Goal: Transaction & Acquisition: Book appointment/travel/reservation

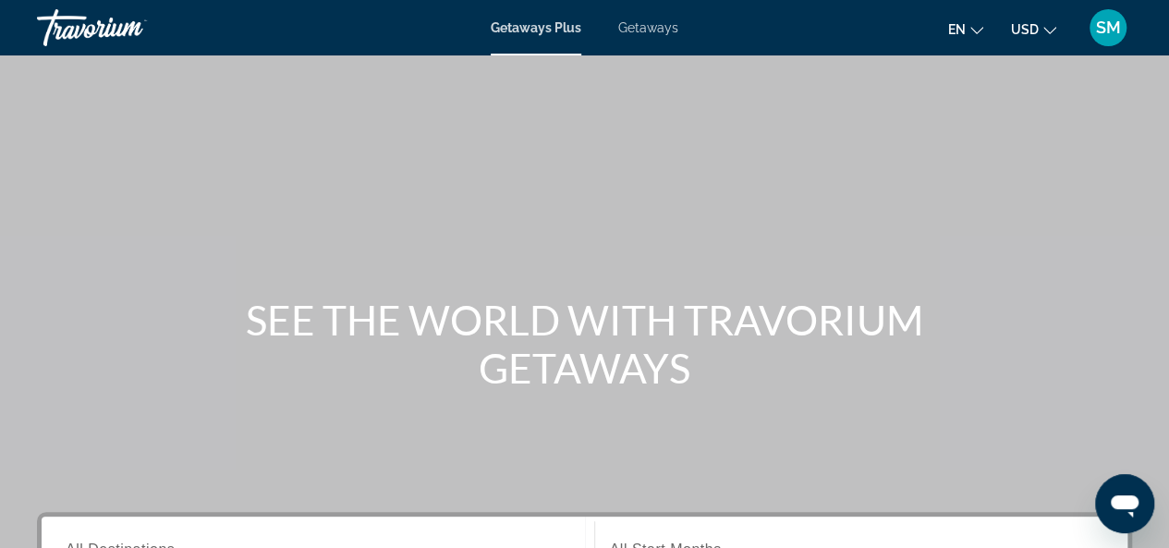
click at [654, 29] on span "Getaways" at bounding box center [648, 27] width 60 height 15
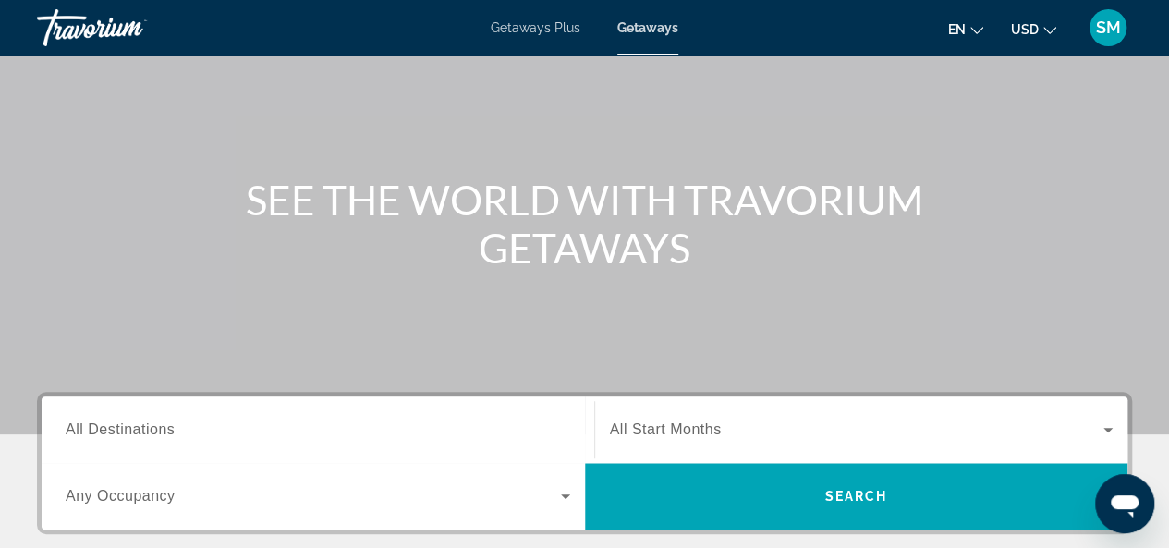
scroll to position [370, 0]
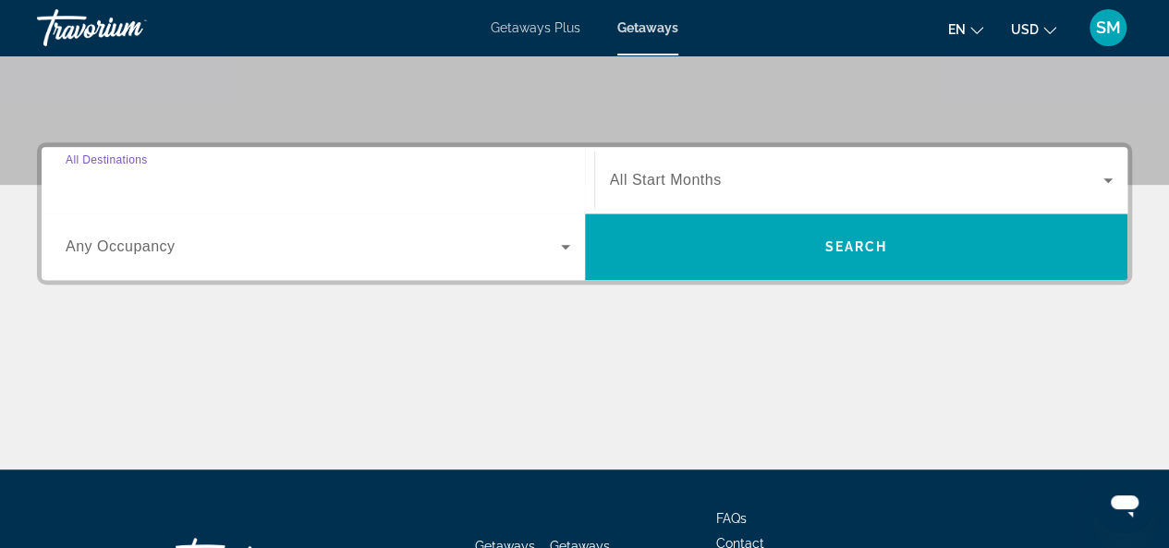
click at [249, 186] on input "Destination All Destinations" at bounding box center [318, 181] width 504 height 22
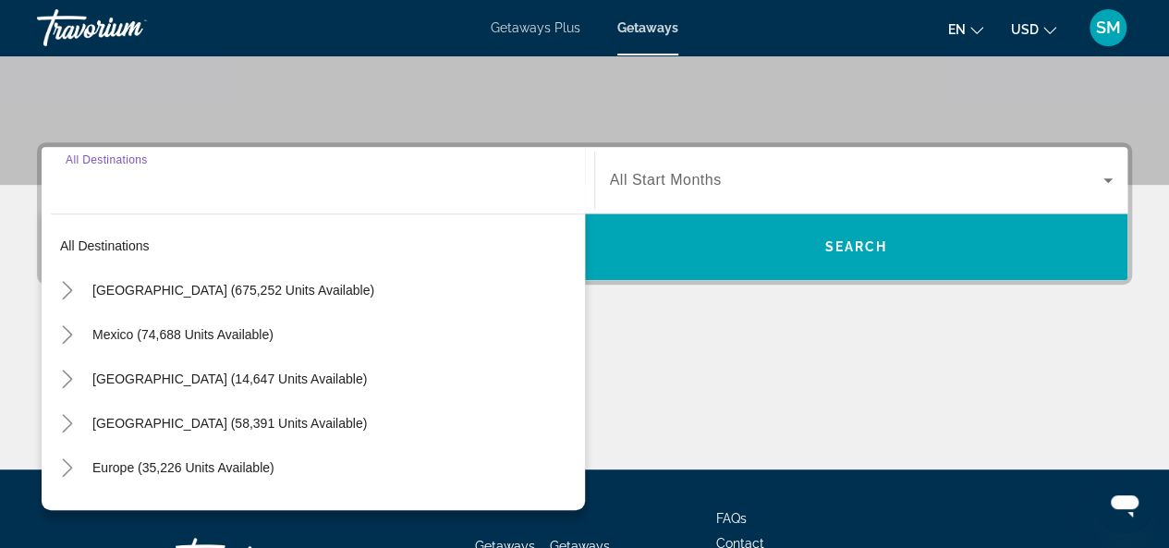
scroll to position [451, 0]
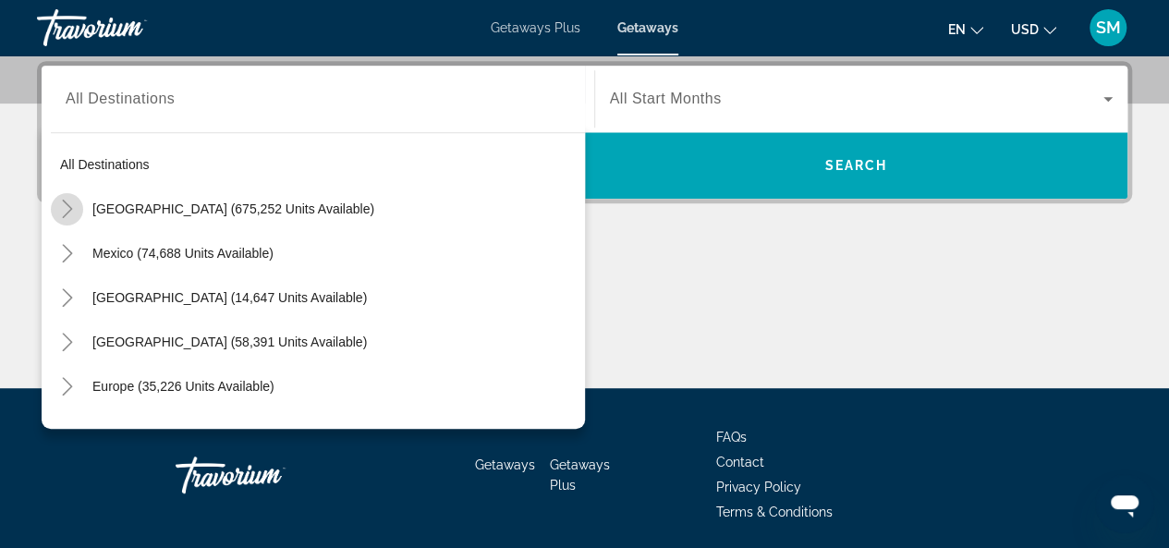
click at [70, 202] on icon "Toggle United States (675,252 units available)" at bounding box center [67, 209] width 18 height 18
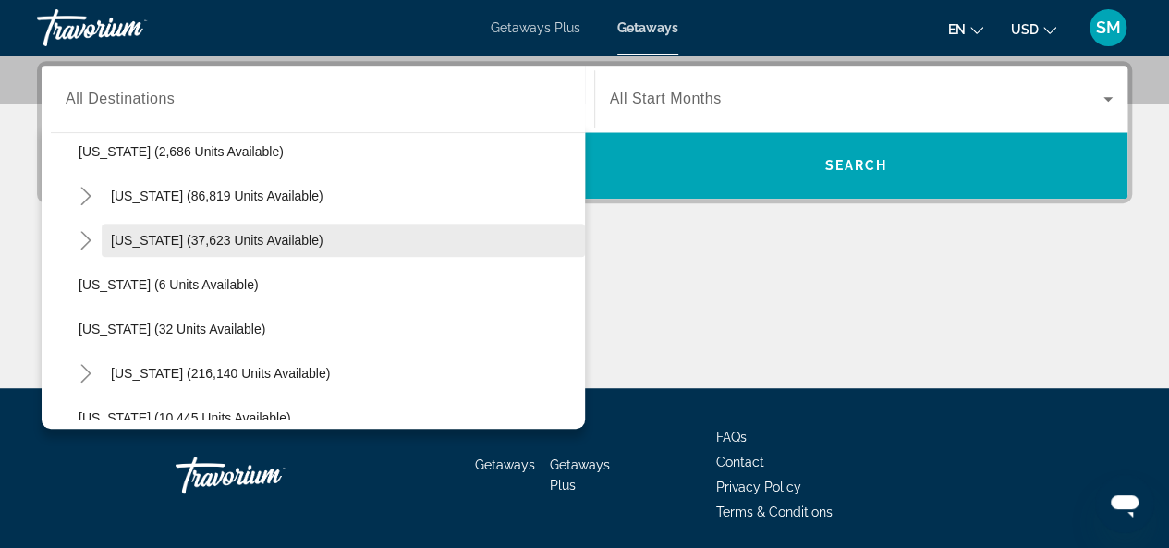
scroll to position [331, 0]
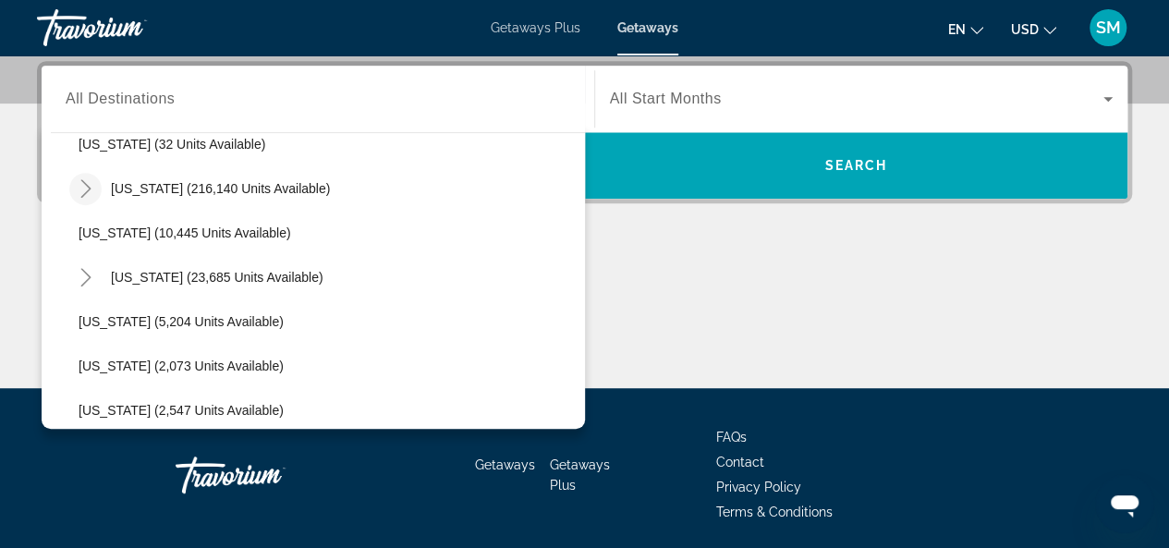
click at [87, 184] on icon "Toggle Florida (216,140 units available)" at bounding box center [85, 188] width 10 height 18
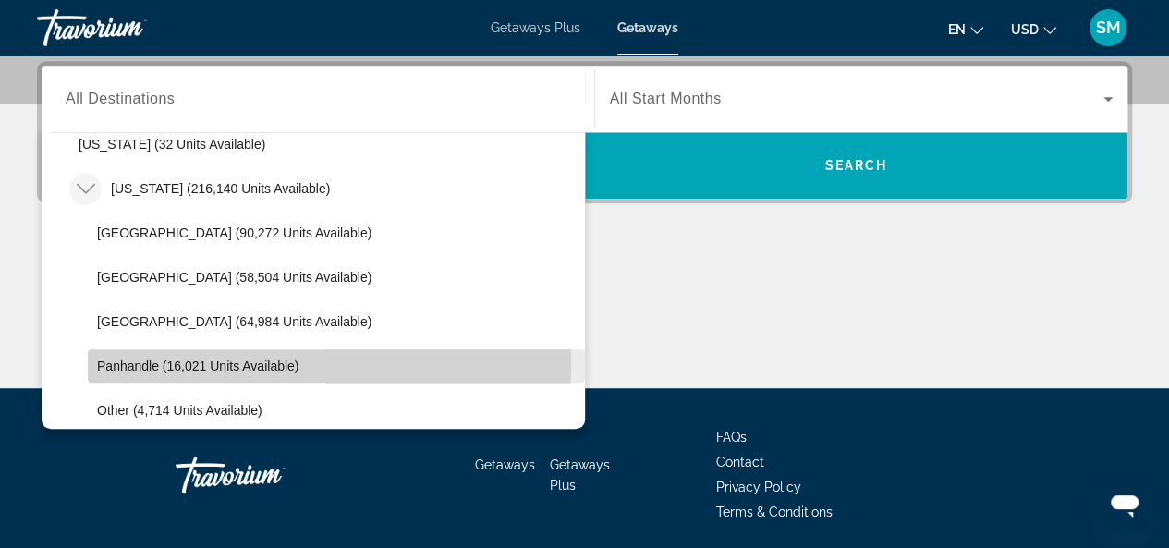
click at [212, 359] on span "Panhandle (16,021 units available)" at bounding box center [197, 365] width 201 height 15
type input "**********"
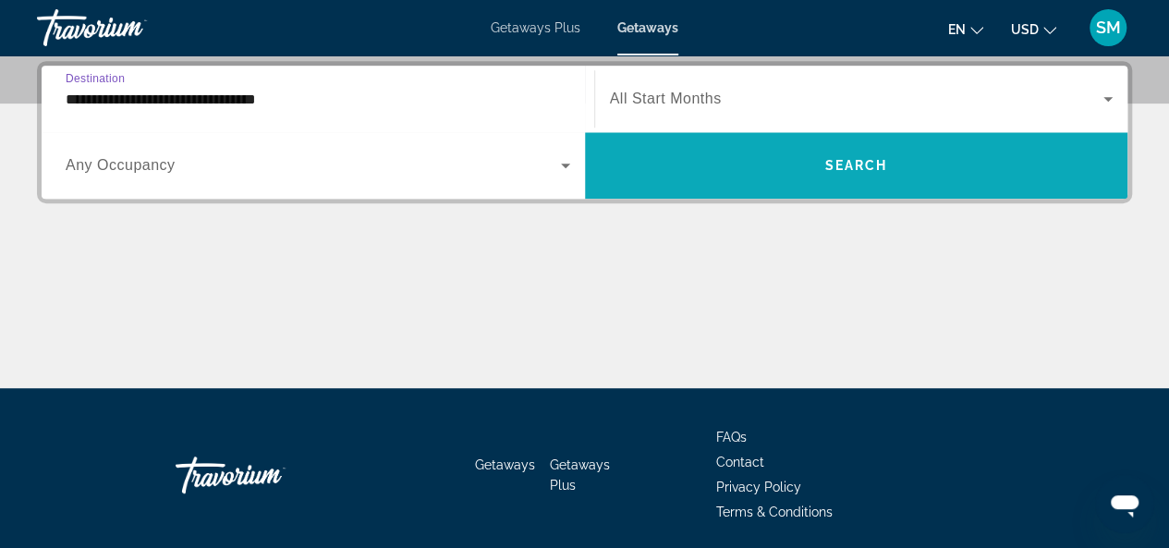
click at [842, 173] on span "Search widget" at bounding box center [856, 165] width 543 height 44
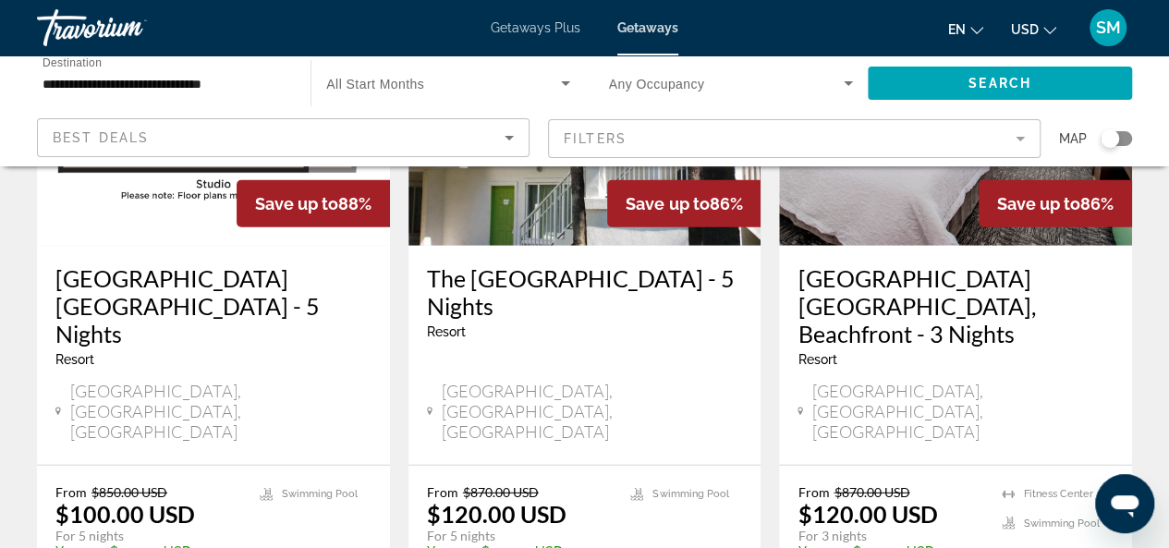
scroll to position [2661, 0]
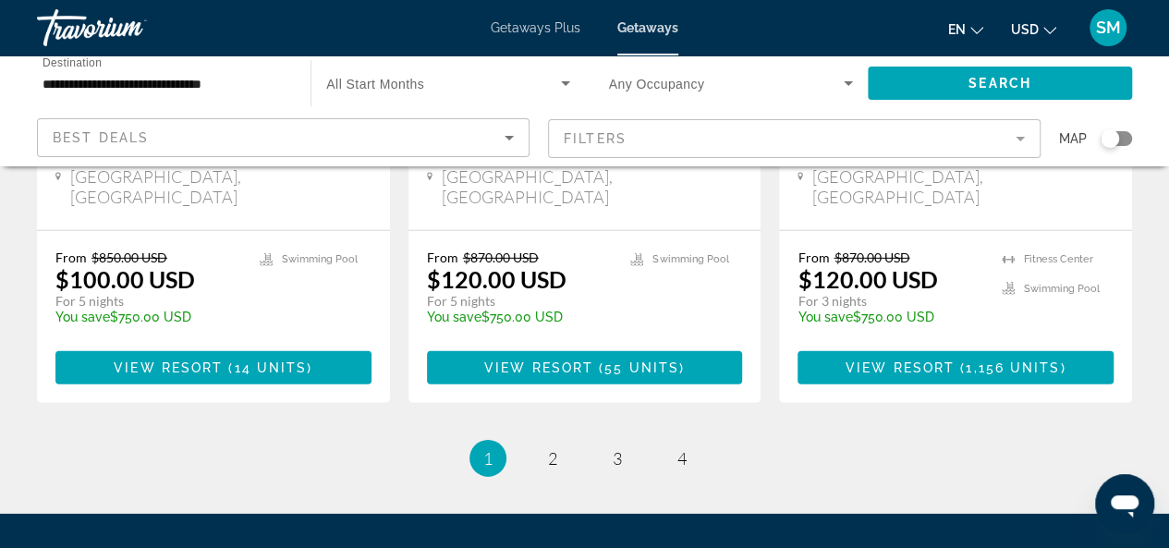
click at [1124, 131] on div "Search widget" at bounding box center [1115, 138] width 31 height 15
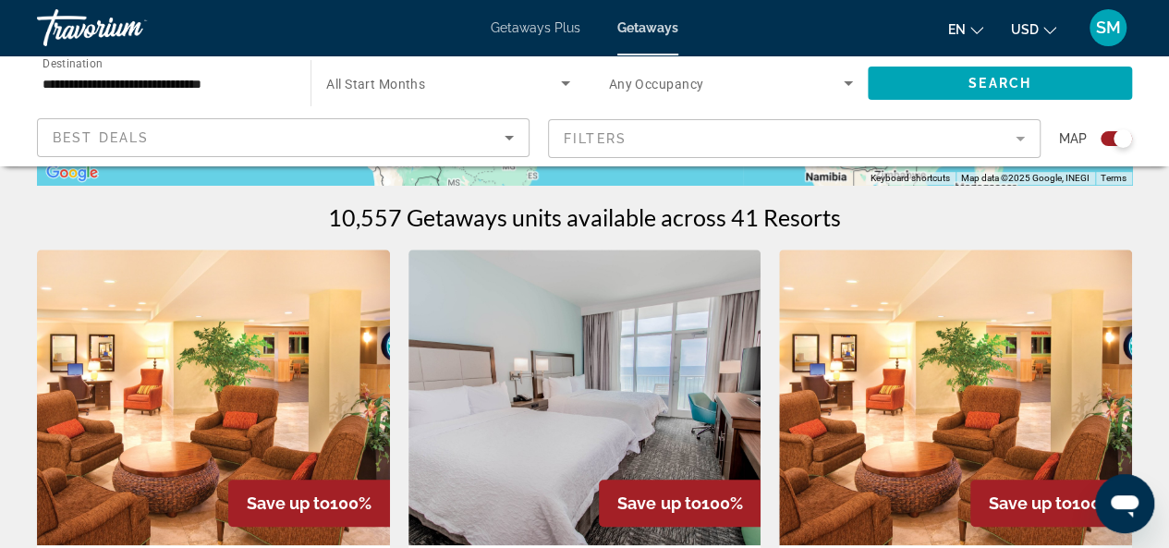
scroll to position [92, 0]
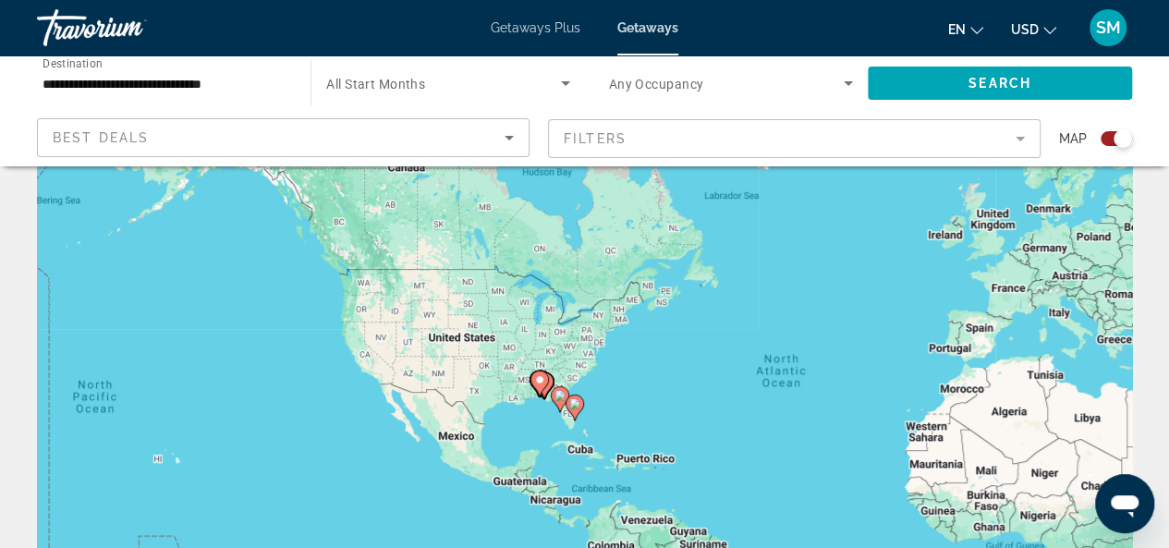
click at [536, 395] on gmp-advanced-marker "Main content" at bounding box center [539, 384] width 18 height 28
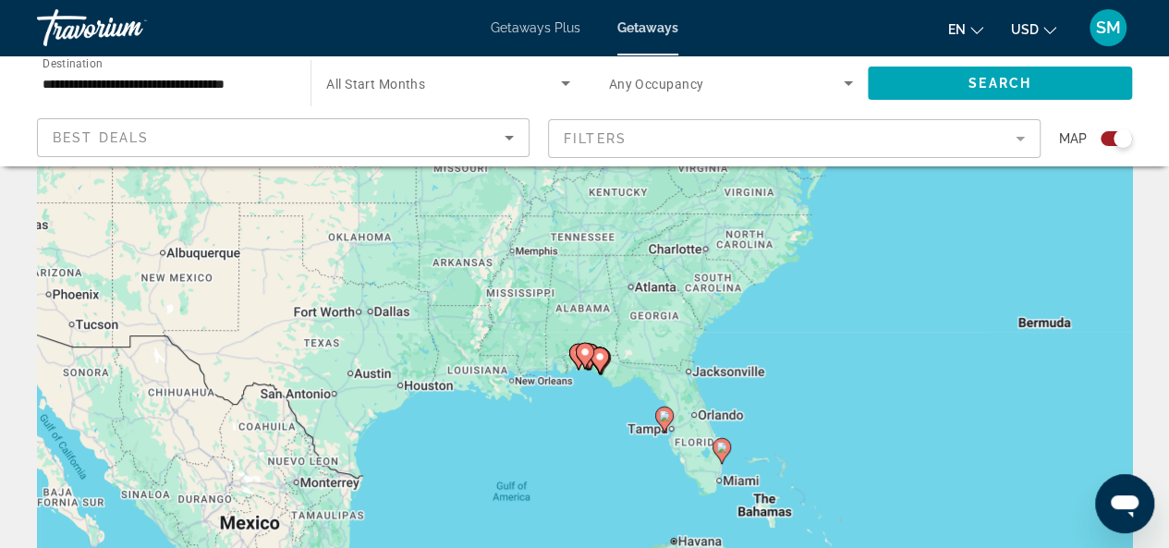
click at [556, 395] on div "To navigate, press the arrow keys. To activate drag with keyboard, press Alt + …" at bounding box center [584, 369] width 1095 height 554
click at [554, 362] on div "To activate drag with keyboard, press Alt + Enter. Once in keyboard drag state,…" at bounding box center [584, 369] width 1095 height 554
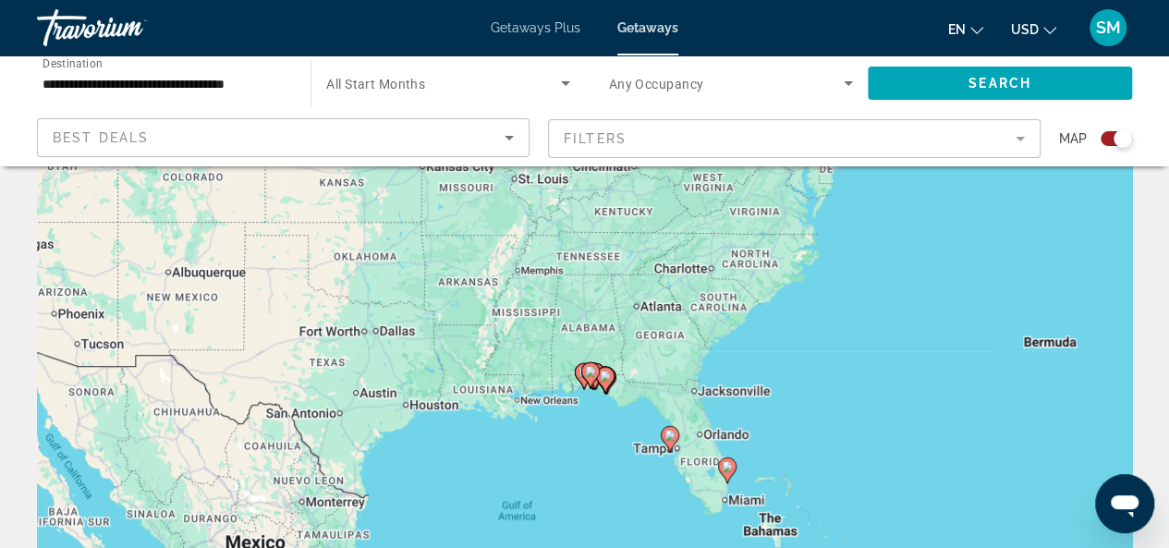
click at [576, 371] on icon "Main content" at bounding box center [583, 376] width 17 height 24
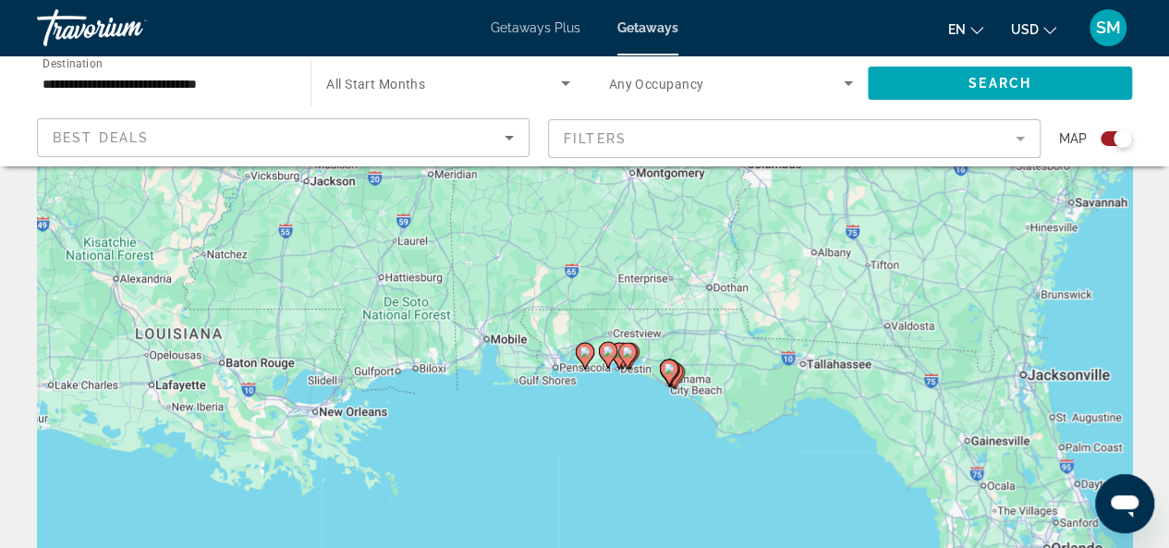
click at [565, 357] on div "To navigate, press the arrow keys. To activate drag with keyboard, press Alt + …" at bounding box center [584, 369] width 1095 height 554
click at [580, 355] on image "Main content" at bounding box center [584, 351] width 11 height 11
type input "**********"
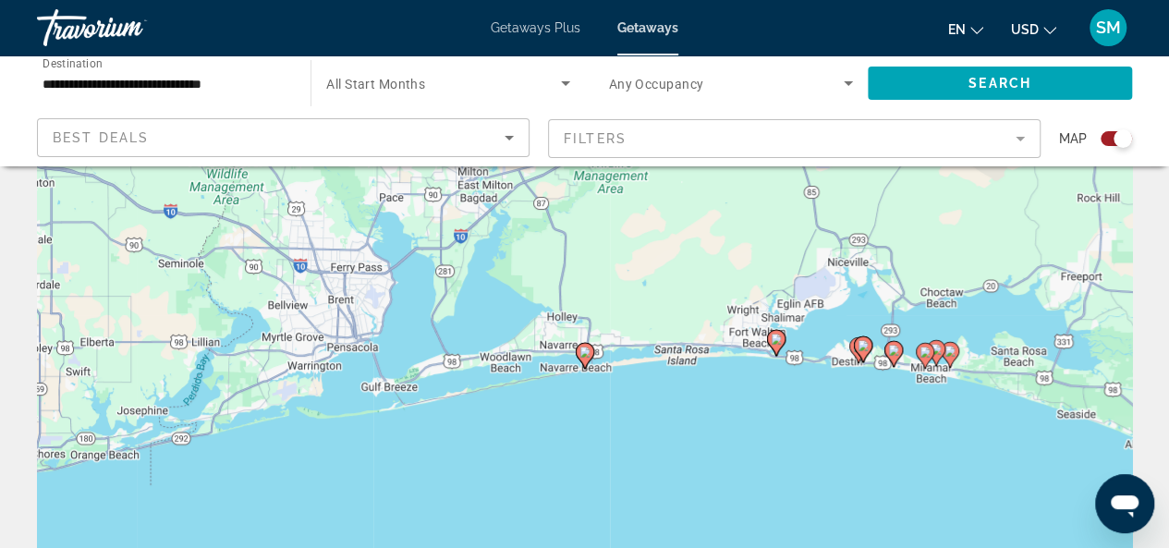
click at [585, 351] on image "Main content" at bounding box center [584, 351] width 11 height 11
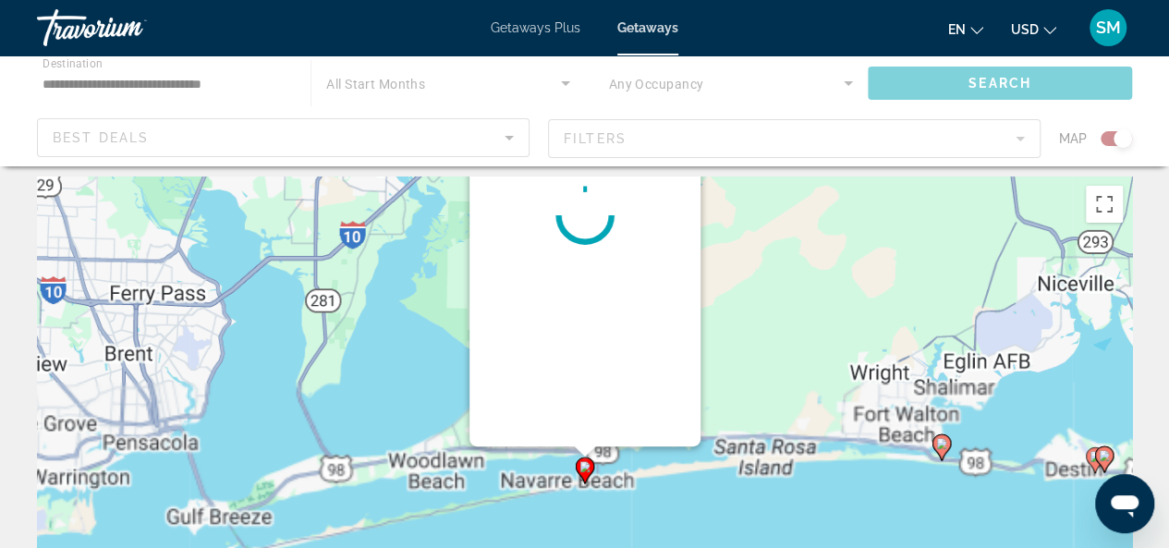
scroll to position [0, 0]
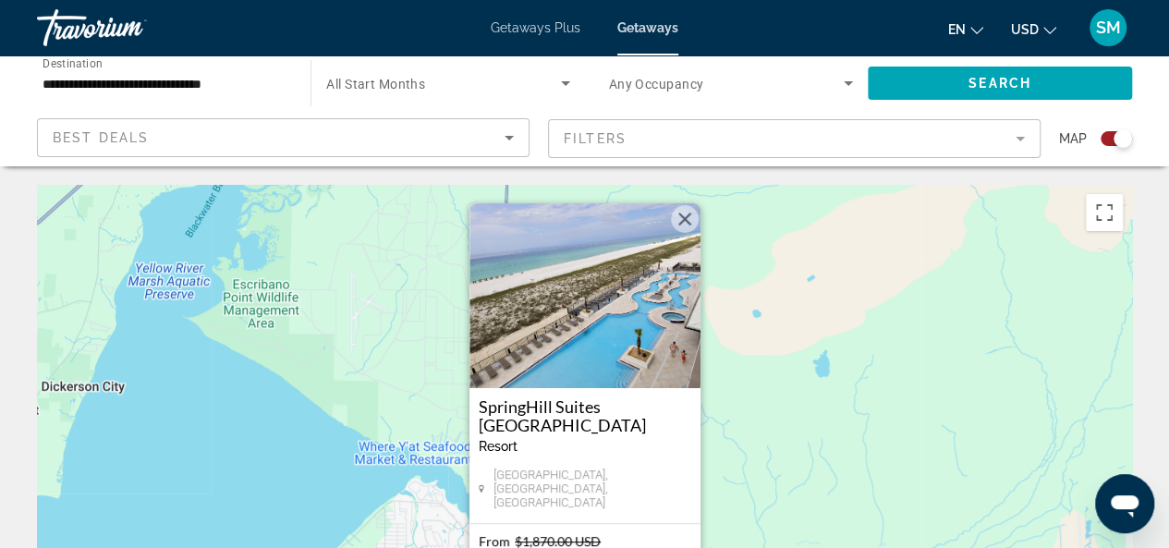
click at [624, 367] on img "Main content" at bounding box center [584, 295] width 231 height 185
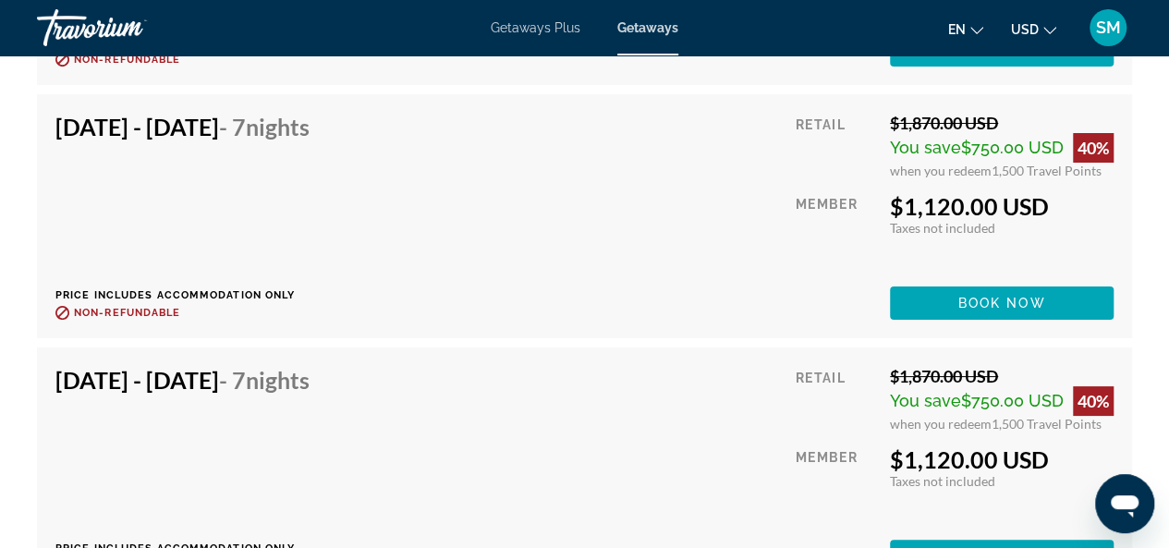
scroll to position [13949, 0]
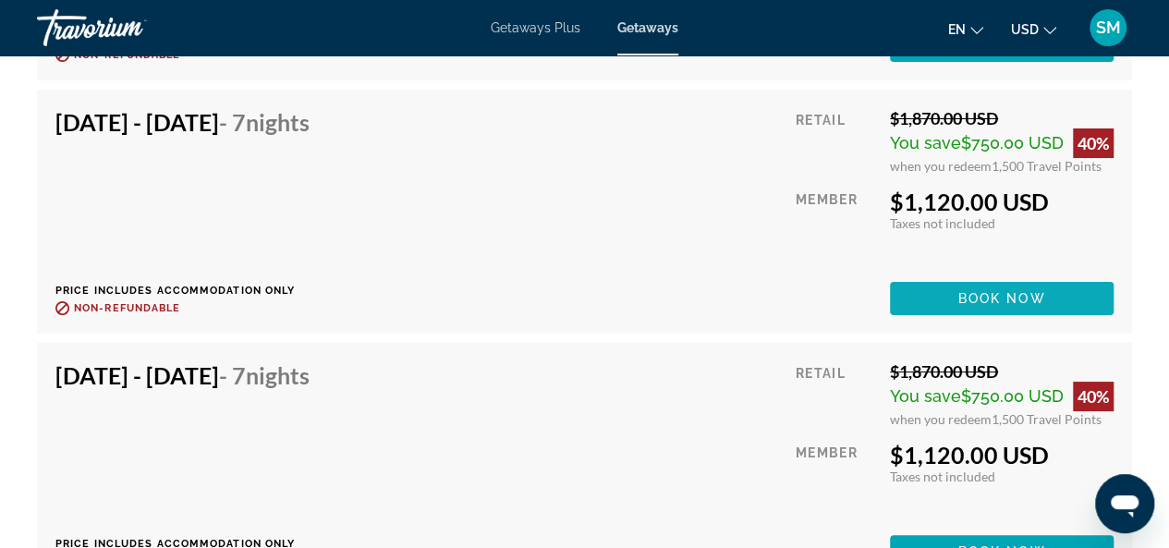
click at [952, 285] on span "Main content" at bounding box center [1002, 298] width 224 height 44
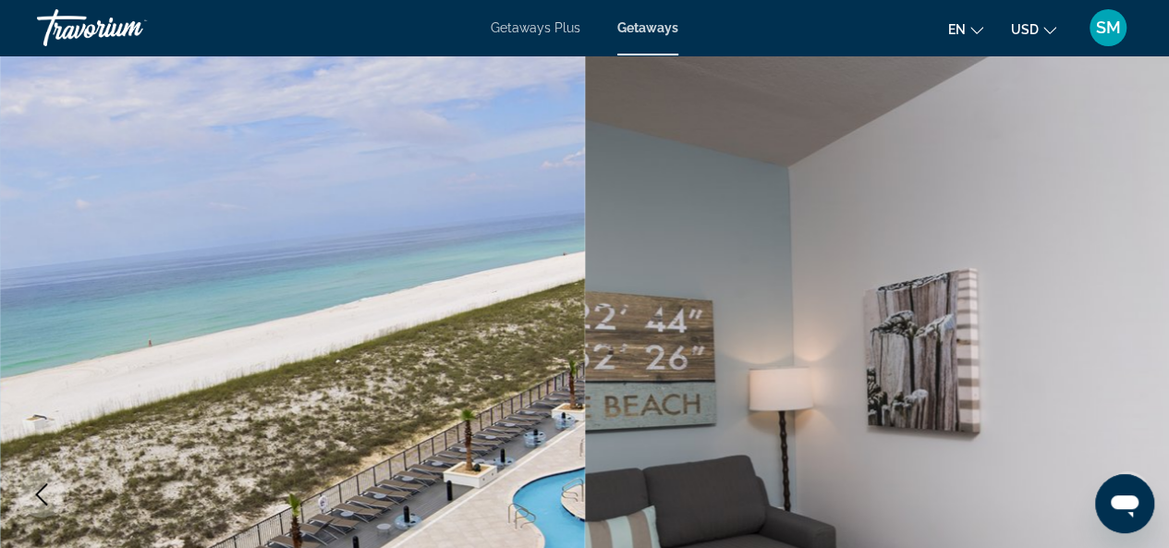
click at [504, 24] on span "Getaways Plus" at bounding box center [536, 27] width 90 height 15
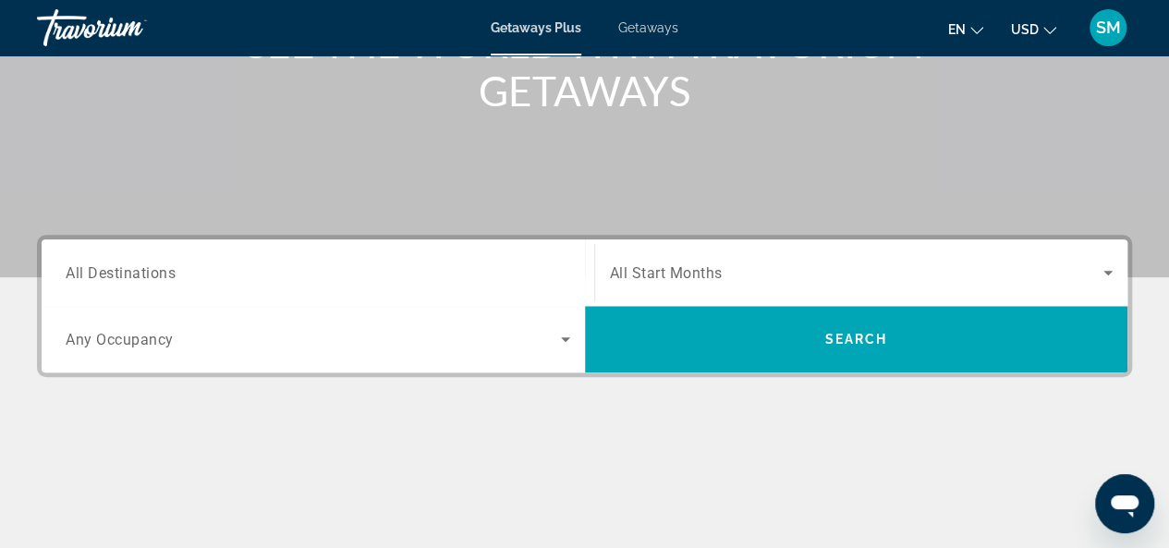
click at [160, 269] on span "All Destinations" at bounding box center [121, 272] width 110 height 18
click at [160, 269] on input "Destination All Destinations" at bounding box center [318, 273] width 504 height 22
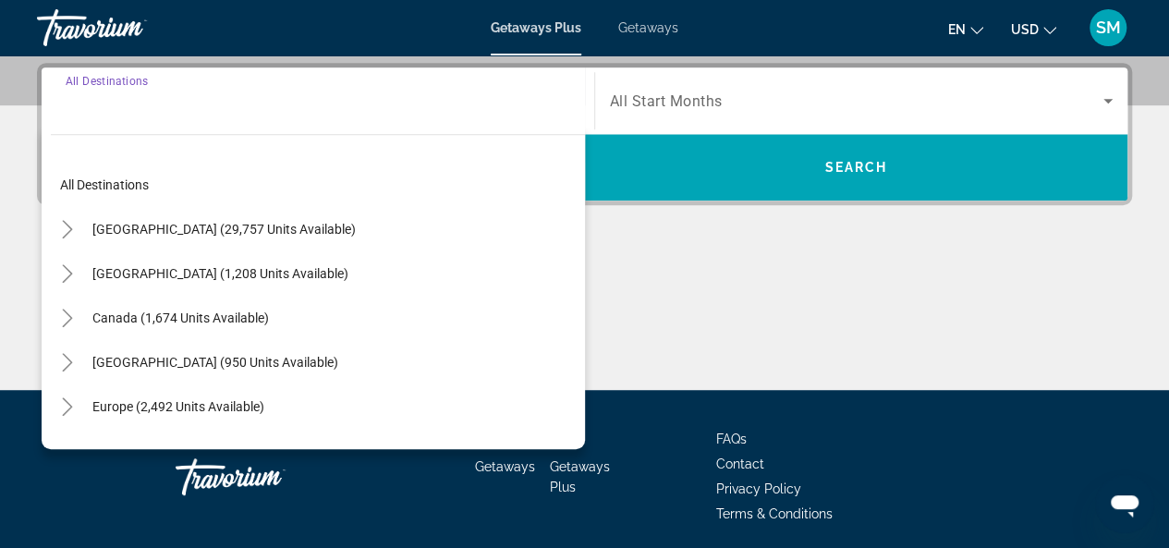
scroll to position [451, 0]
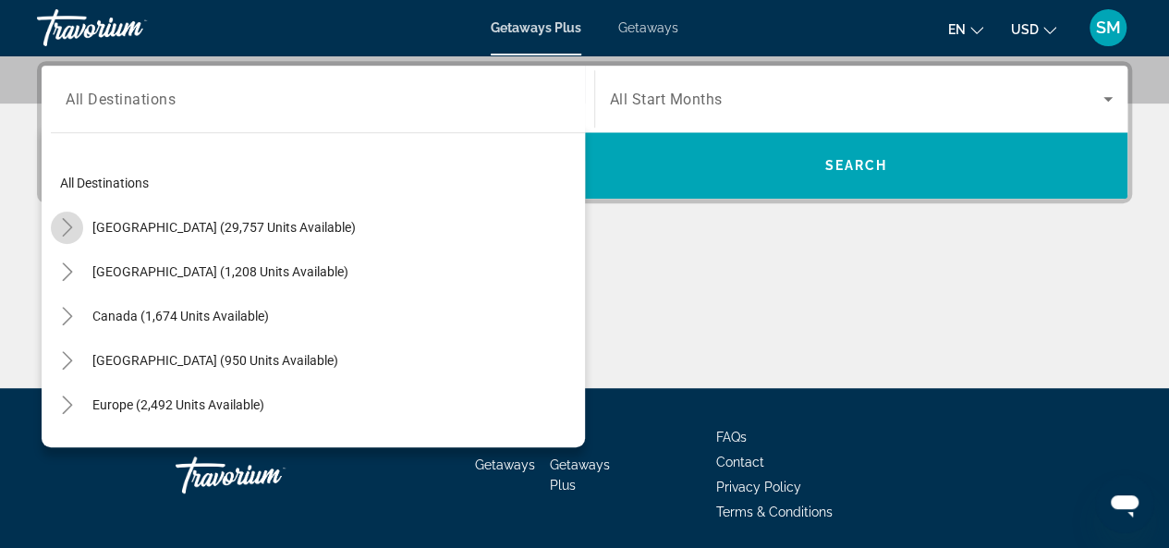
click at [65, 221] on icon "Toggle United States (29,757 units available)" at bounding box center [67, 227] width 10 height 18
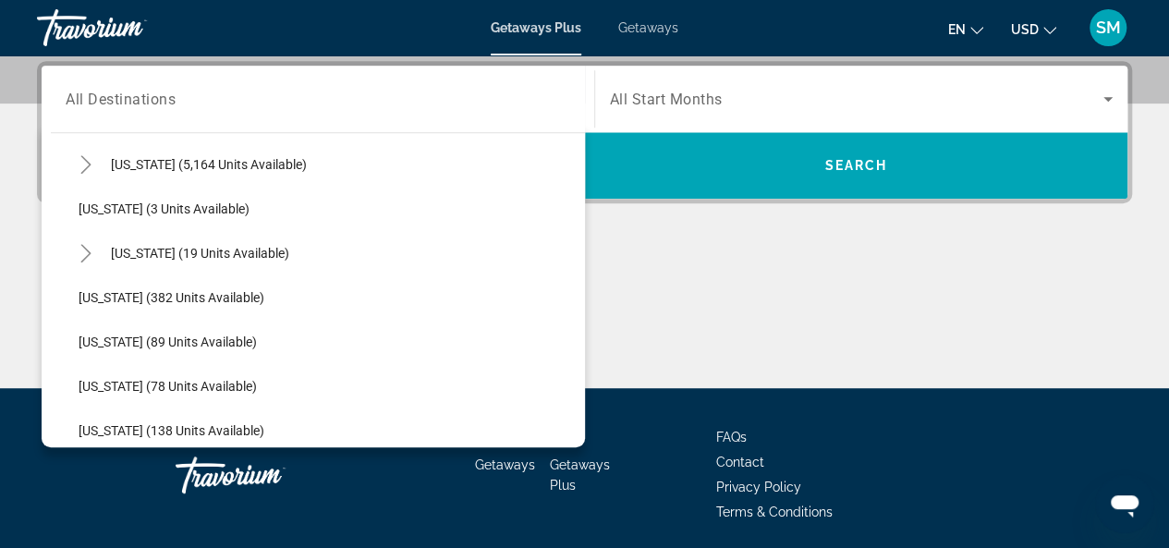
scroll to position [331, 0]
click at [83, 166] on icon "Toggle Florida (5,164 units available)" at bounding box center [85, 162] width 10 height 18
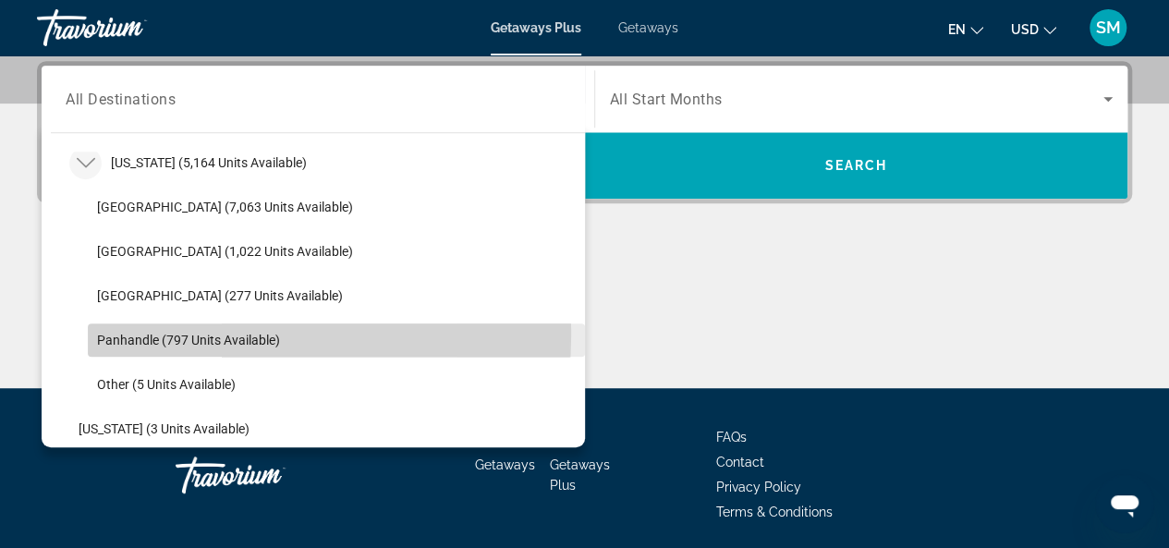
click at [161, 333] on span "Panhandle (797 units available)" at bounding box center [188, 340] width 183 height 15
type input "**********"
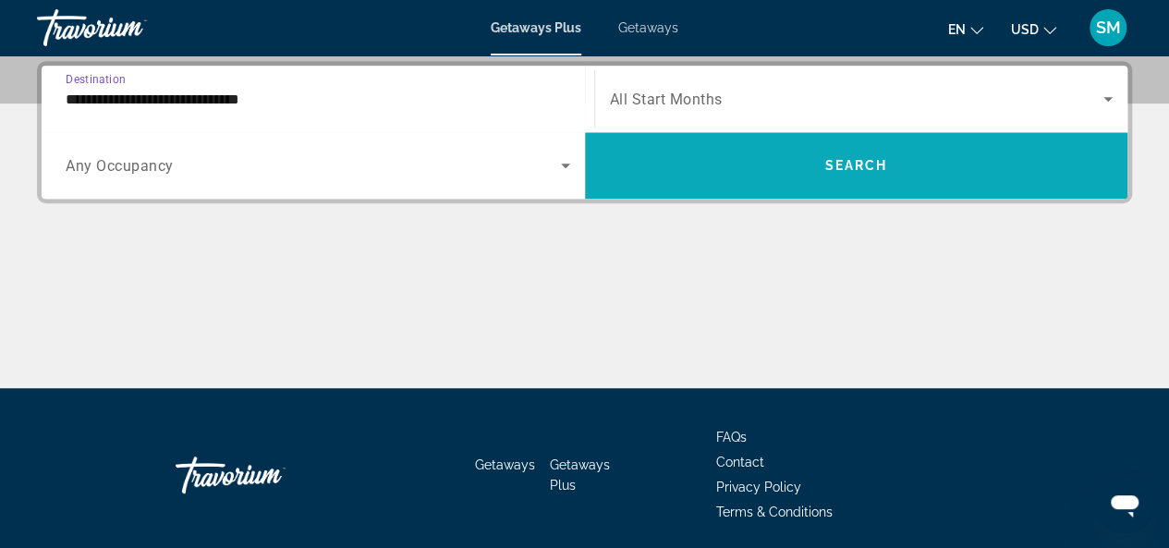
click at [884, 166] on span "Search" at bounding box center [855, 165] width 63 height 15
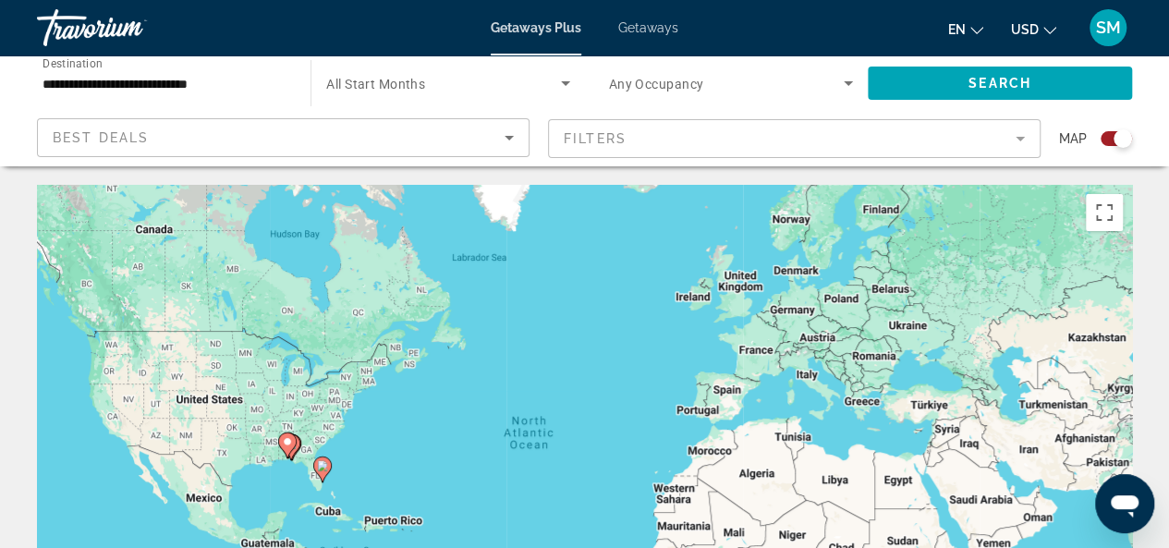
click at [267, 459] on div "To activate drag with keyboard, press Alt + Enter. Once in keyboard drag state,…" at bounding box center [584, 462] width 1095 height 554
click at [283, 433] on icon "Main content" at bounding box center [287, 445] width 18 height 26
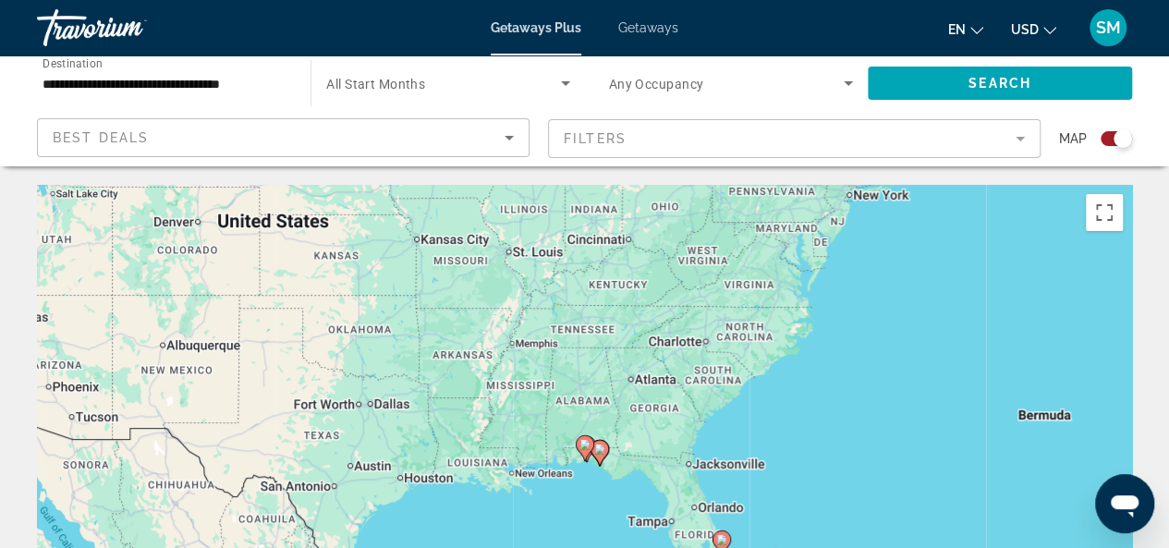
click at [576, 460] on gmp-advanced-marker "Main content" at bounding box center [585, 448] width 18 height 28
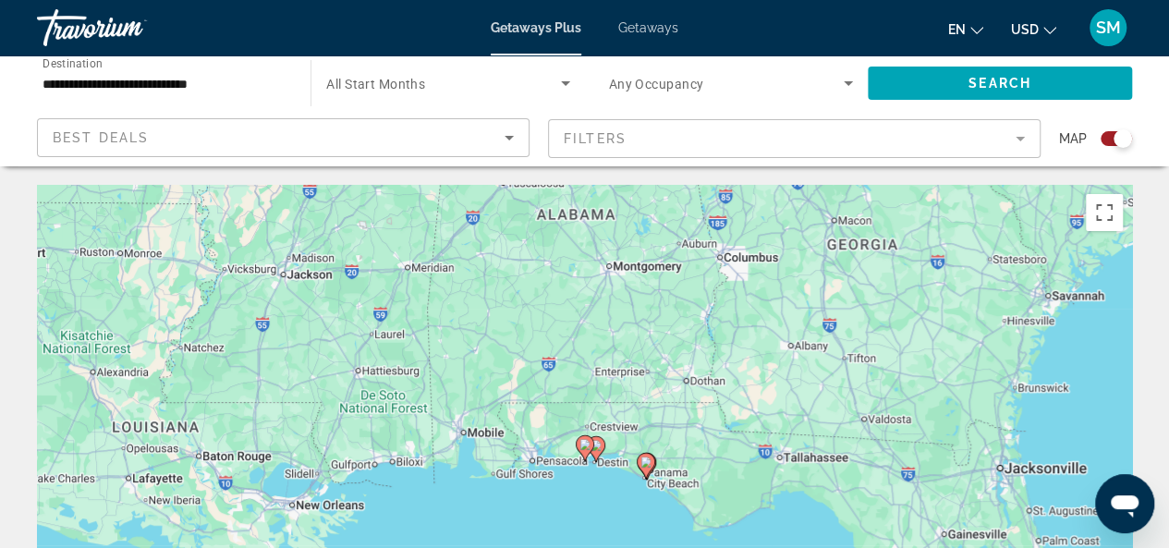
click at [582, 454] on icon "Main content" at bounding box center [584, 448] width 17 height 24
type input "**********"
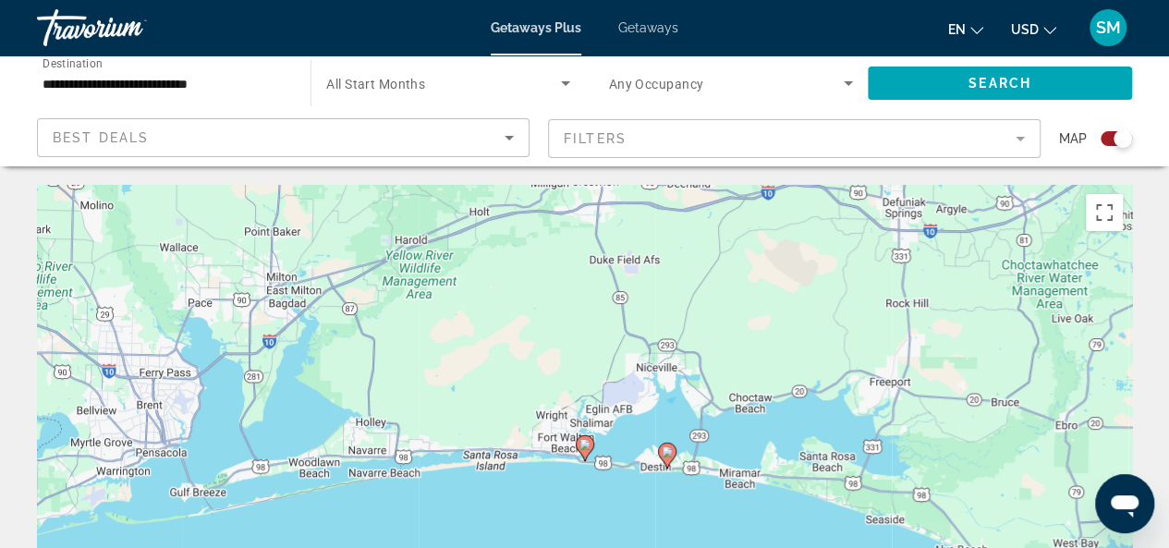
click at [583, 444] on image "Main content" at bounding box center [584, 444] width 11 height 11
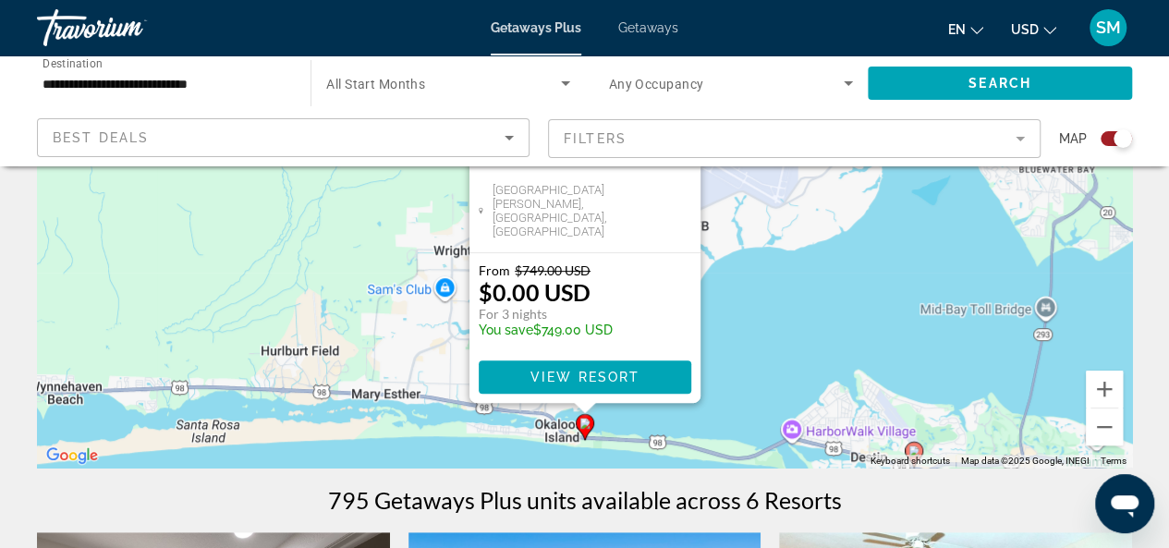
scroll to position [277, 0]
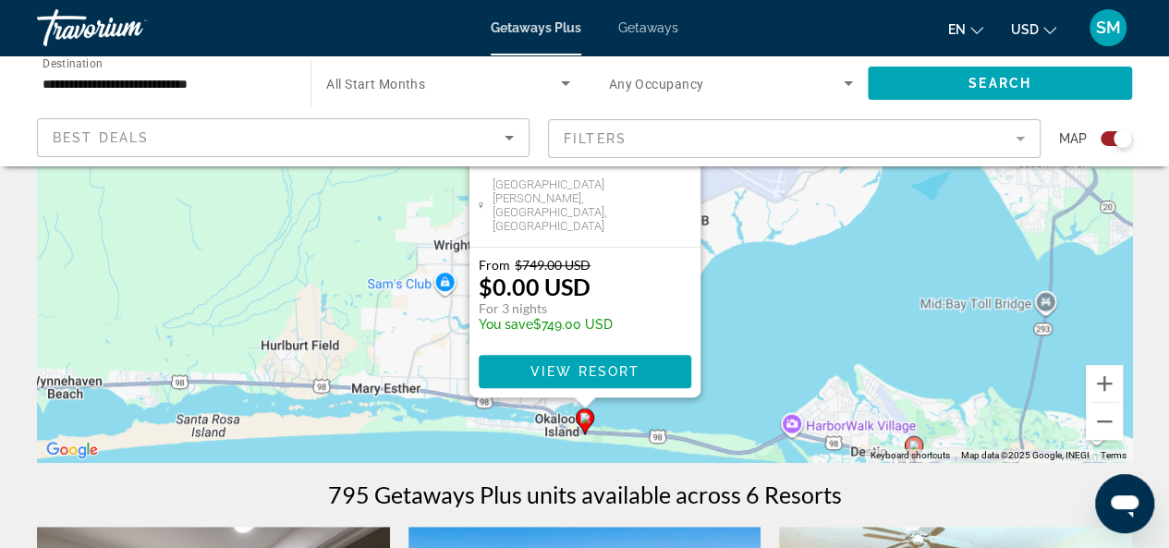
click at [334, 321] on div "To activate drag with keyboard, press Alt + Enter. Once in keyboard drag state,…" at bounding box center [584, 185] width 1095 height 554
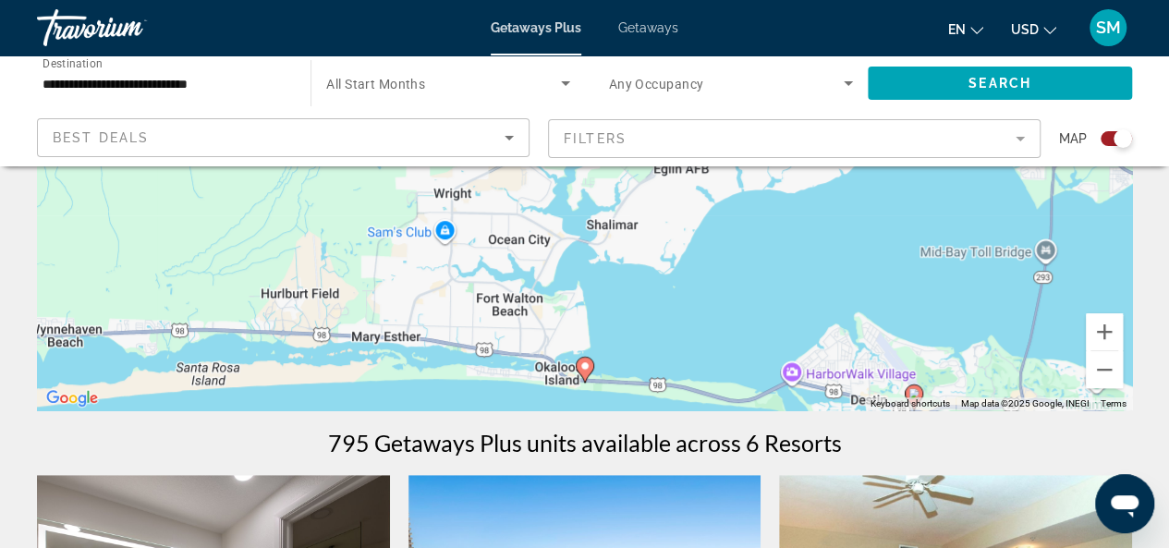
scroll to position [370, 0]
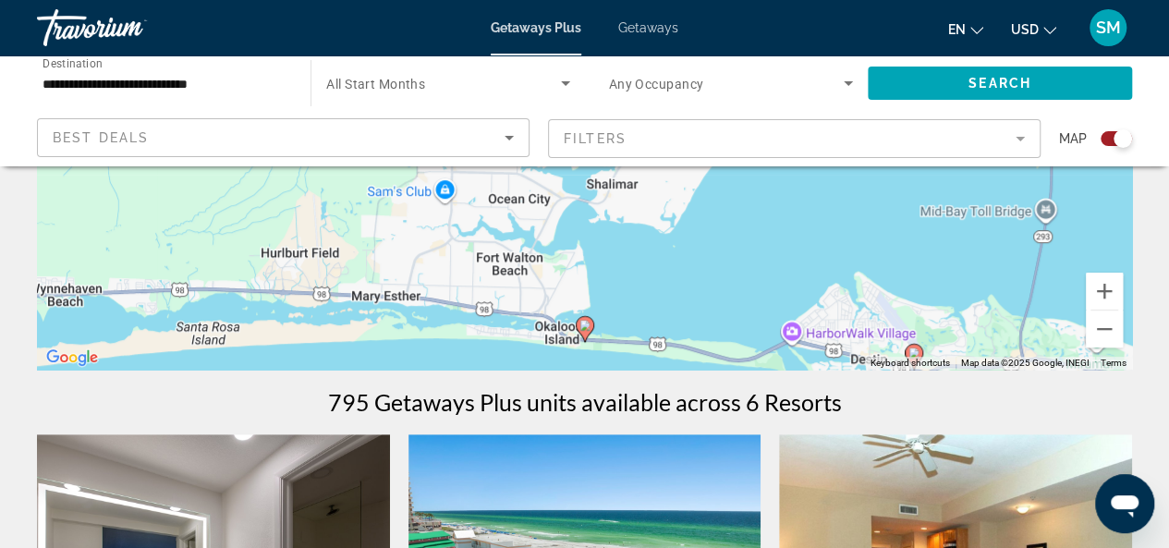
click at [916, 348] on image "Main content" at bounding box center [913, 352] width 11 height 11
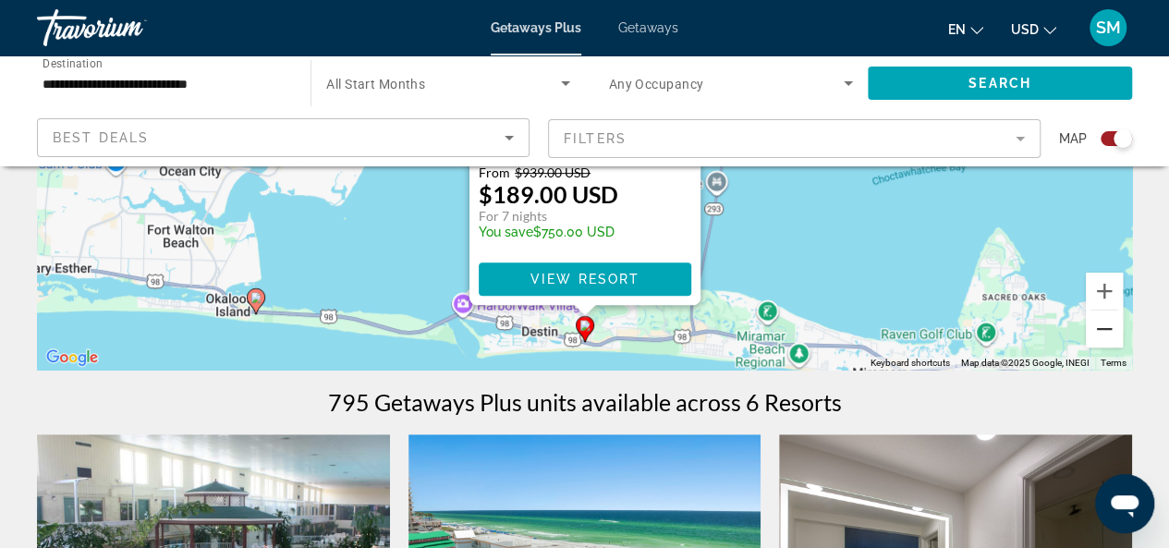
click at [1103, 337] on button "Zoom out" at bounding box center [1103, 328] width 37 height 37
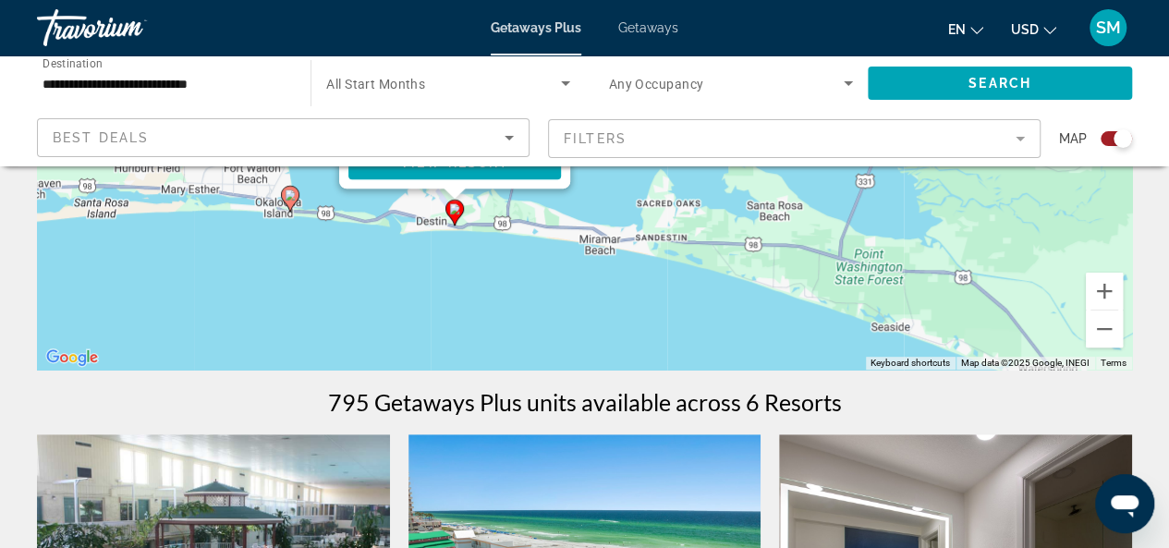
drag, startPoint x: 889, startPoint y: 302, endPoint x: 699, endPoint y: 270, distance: 192.1
click at [712, 294] on div "To activate drag with keyboard, press Alt + Enter. Once in keyboard drag state,…" at bounding box center [584, 92] width 1095 height 554
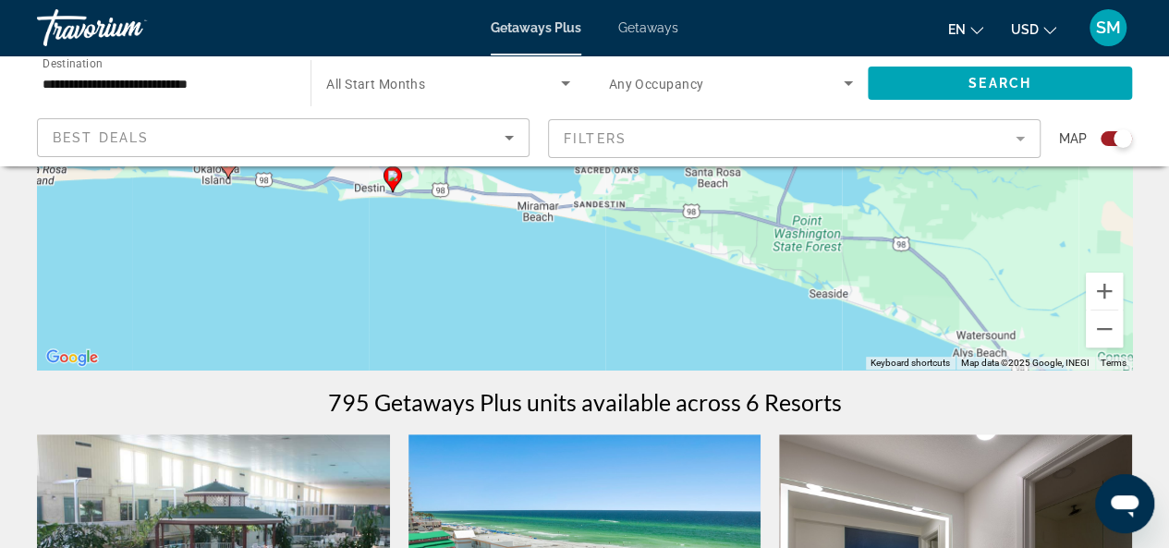
click at [690, 252] on div "To activate drag with keyboard, press Alt + Enter. Once in keyboard drag state,…" at bounding box center [584, 92] width 1095 height 554
click at [733, 273] on div "To activate drag with keyboard, press Alt + Enter. Once in keyboard drag state,…" at bounding box center [584, 92] width 1095 height 554
click at [746, 266] on div "To activate drag with keyboard, press Alt + Enter. Once in keyboard drag state,…" at bounding box center [584, 92] width 1095 height 554
click at [802, 237] on div "To activate drag with keyboard, press Alt + Enter. Once in keyboard drag state,…" at bounding box center [584, 92] width 1095 height 554
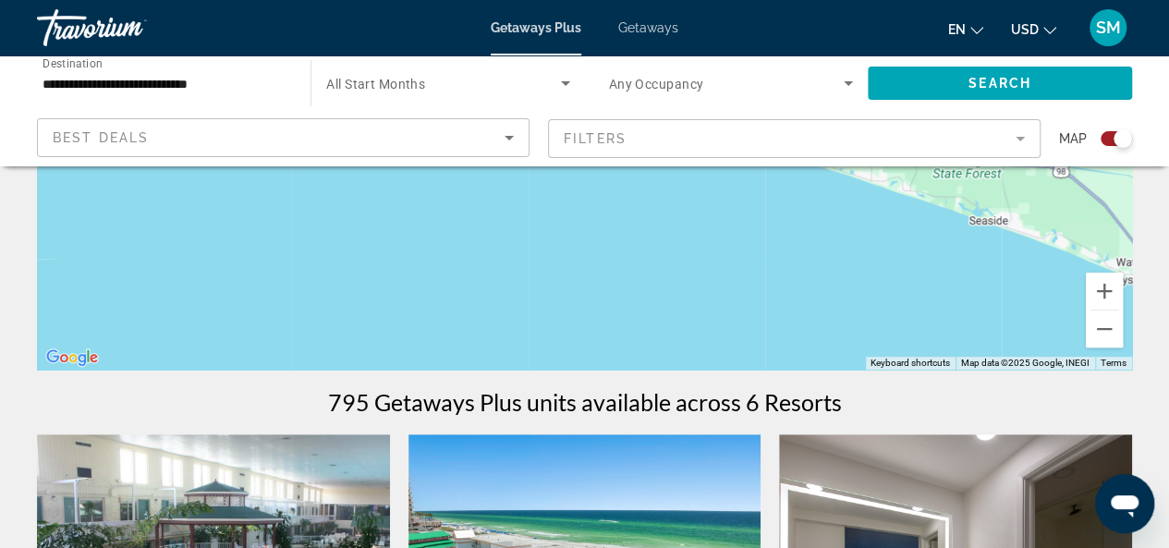
click at [836, 231] on div "To activate drag with keyboard, press Alt + Enter. Once in keyboard drag state,…" at bounding box center [584, 92] width 1095 height 554
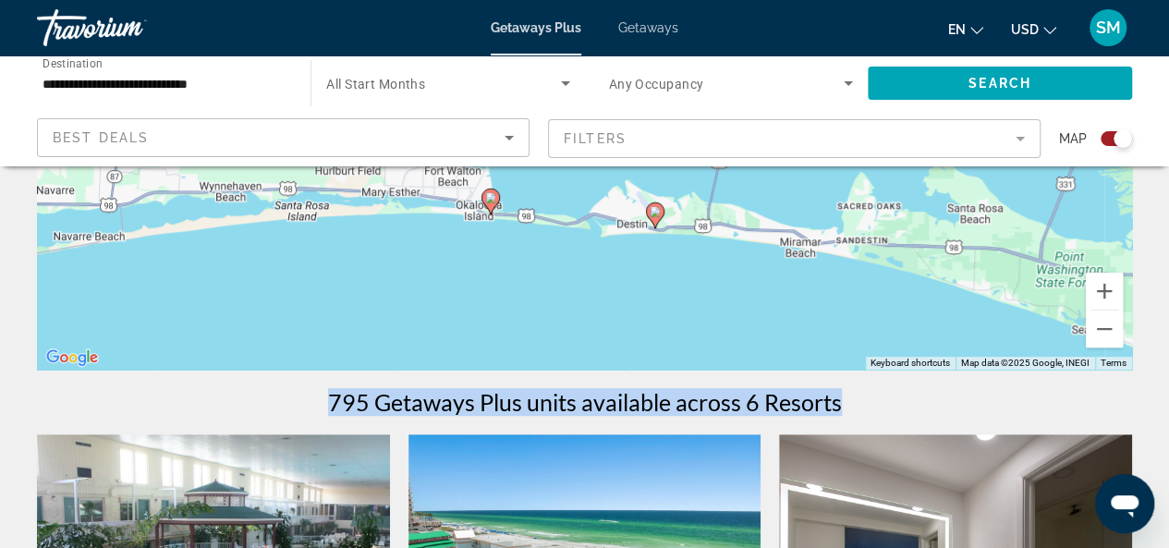
drag, startPoint x: 836, startPoint y: 231, endPoint x: 985, endPoint y: 381, distance: 211.0
drag, startPoint x: 569, startPoint y: 253, endPoint x: 613, endPoint y: 351, distance: 107.5
click at [585, 294] on div "To activate drag with keyboard, press Alt + Enter. Once in keyboard drag state,…" at bounding box center [584, 92] width 1095 height 554
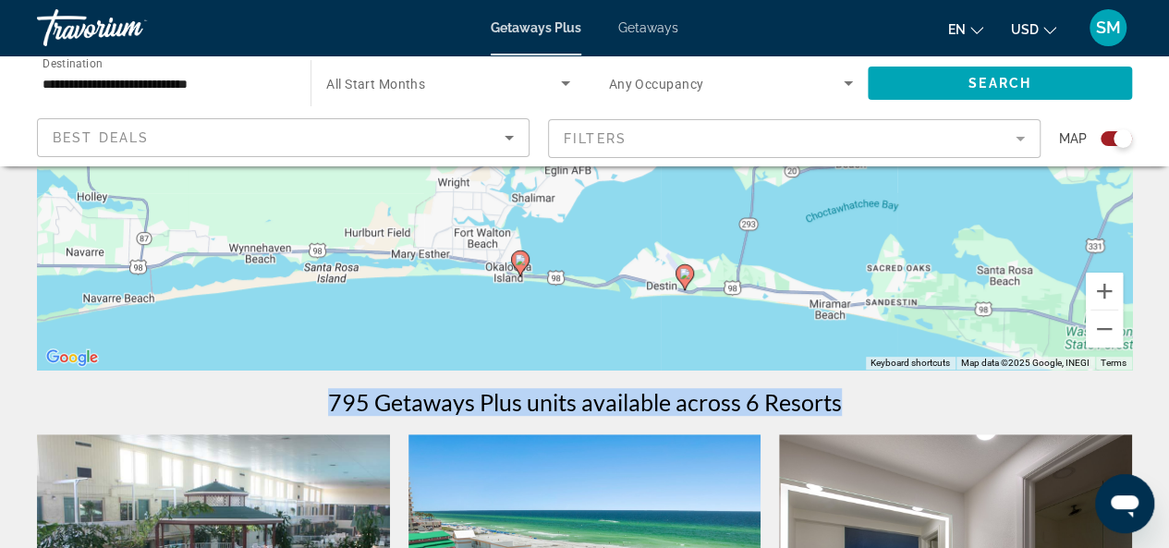
drag, startPoint x: 613, startPoint y: 351, endPoint x: 606, endPoint y: 330, distance: 22.5
click at [606, 330] on div "To activate drag with keyboard, press Alt + Enter. Once in keyboard drag state,…" at bounding box center [584, 92] width 1095 height 554
click at [512, 263] on icon "Main content" at bounding box center [519, 263] width 17 height 24
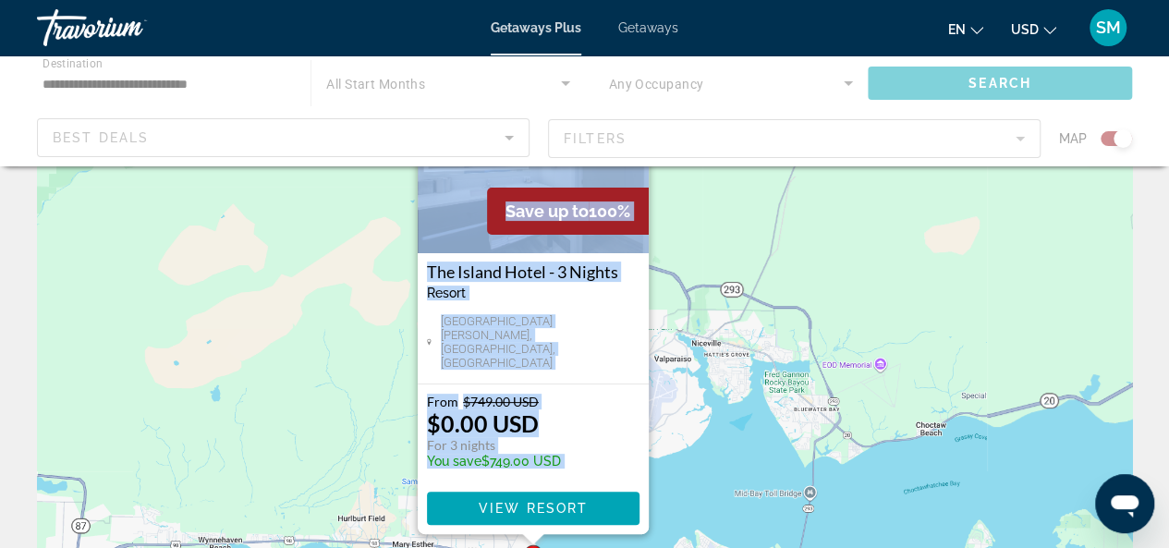
scroll to position [0, 0]
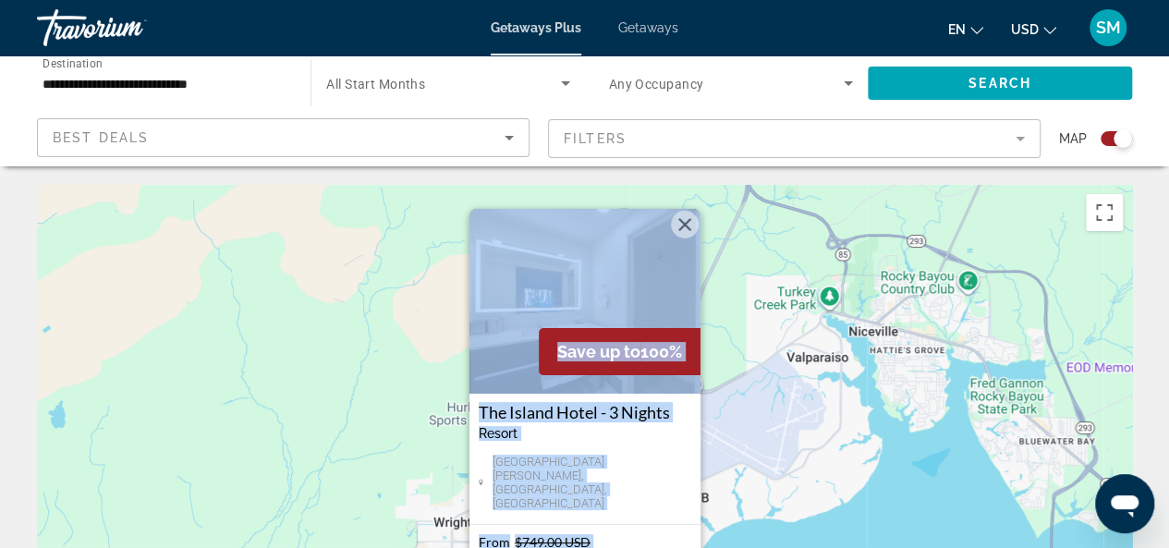
click at [528, 300] on img "Main content" at bounding box center [584, 301] width 231 height 185
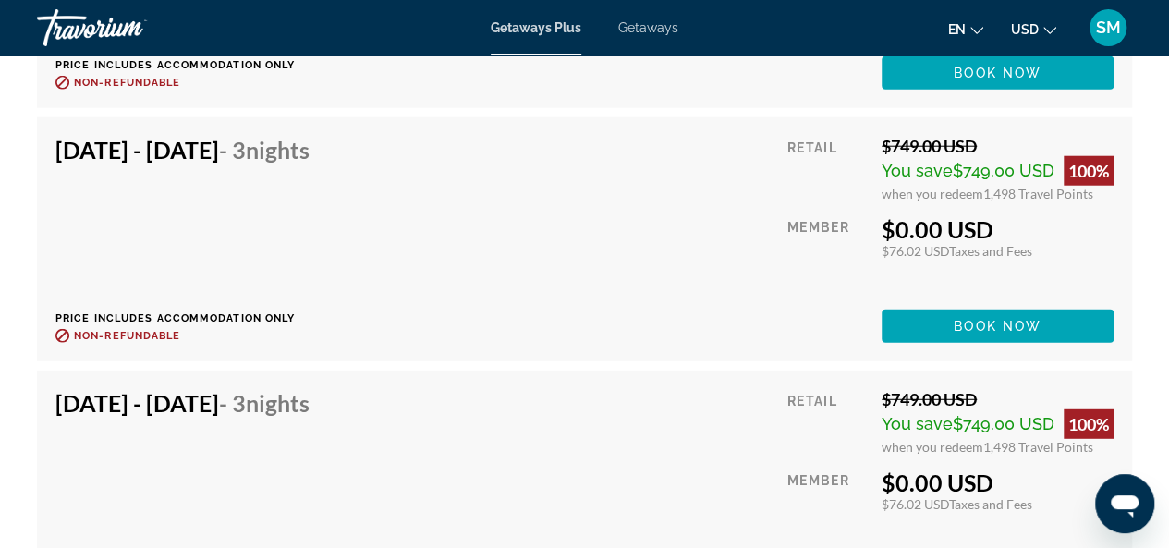
scroll to position [12194, 0]
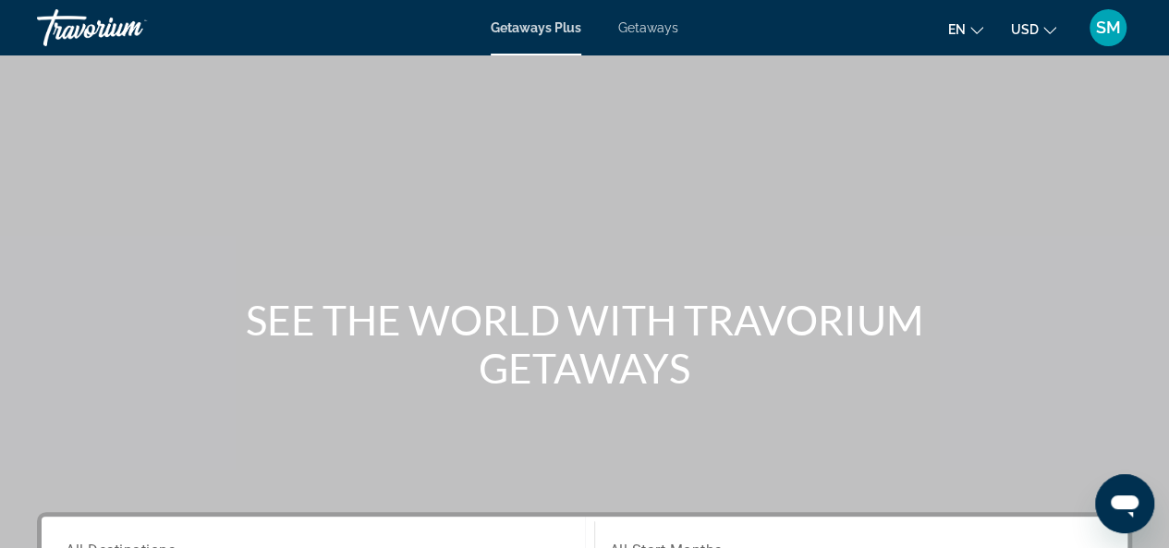
click at [645, 28] on span "Getaways" at bounding box center [648, 27] width 60 height 15
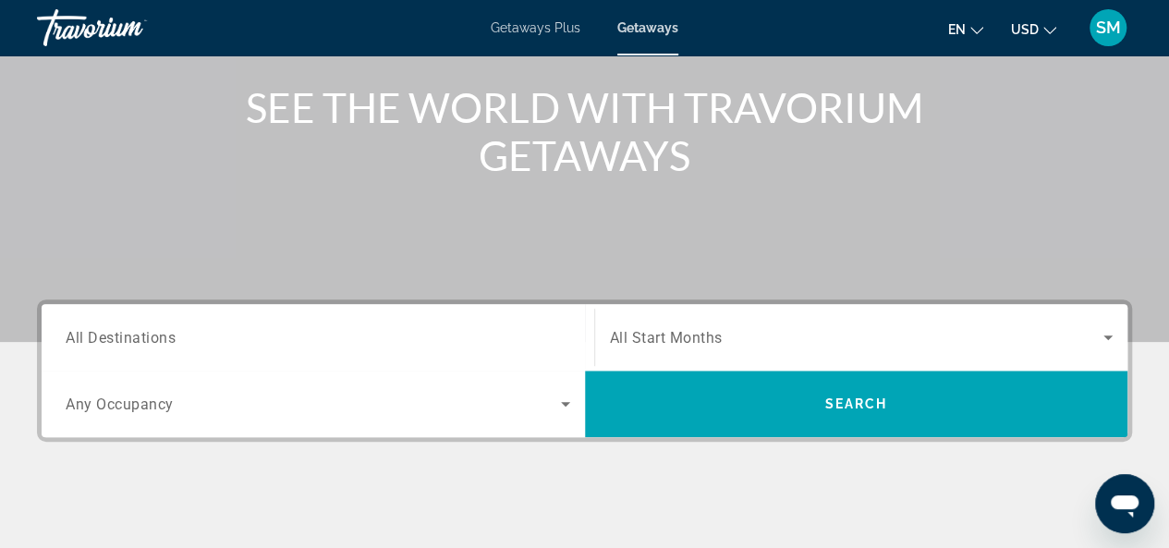
scroll to position [277, 0]
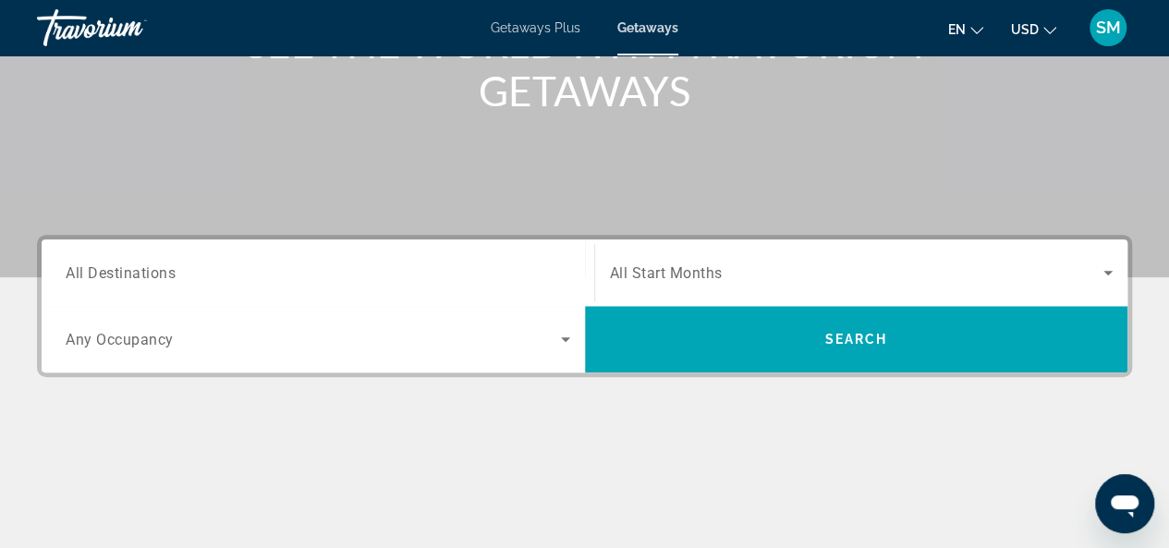
click at [159, 266] on span "All Destinations" at bounding box center [121, 272] width 110 height 18
click at [159, 266] on input "Destination All Destinations" at bounding box center [318, 273] width 504 height 22
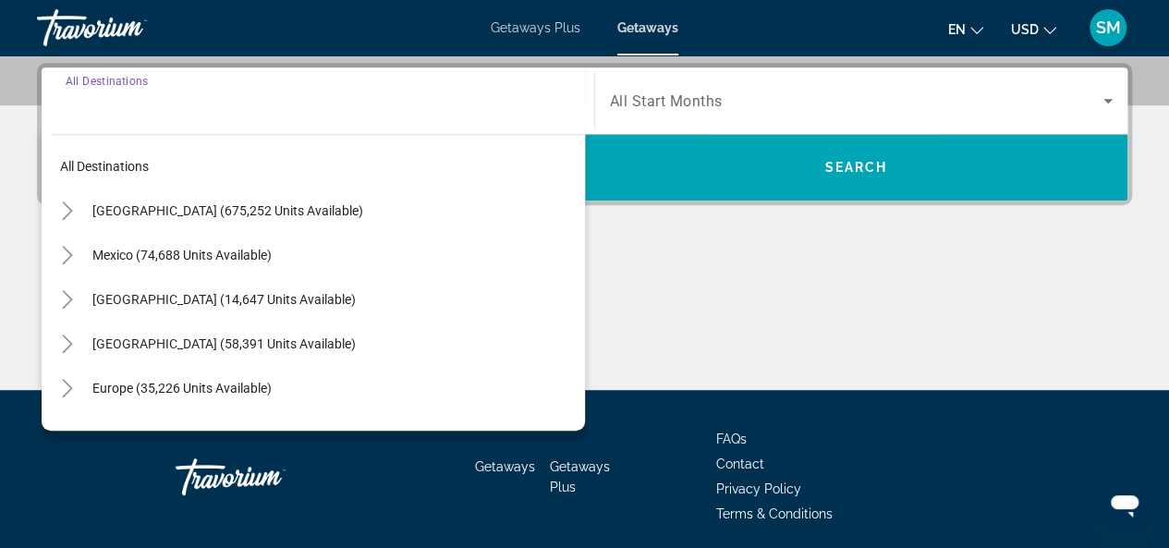
scroll to position [451, 0]
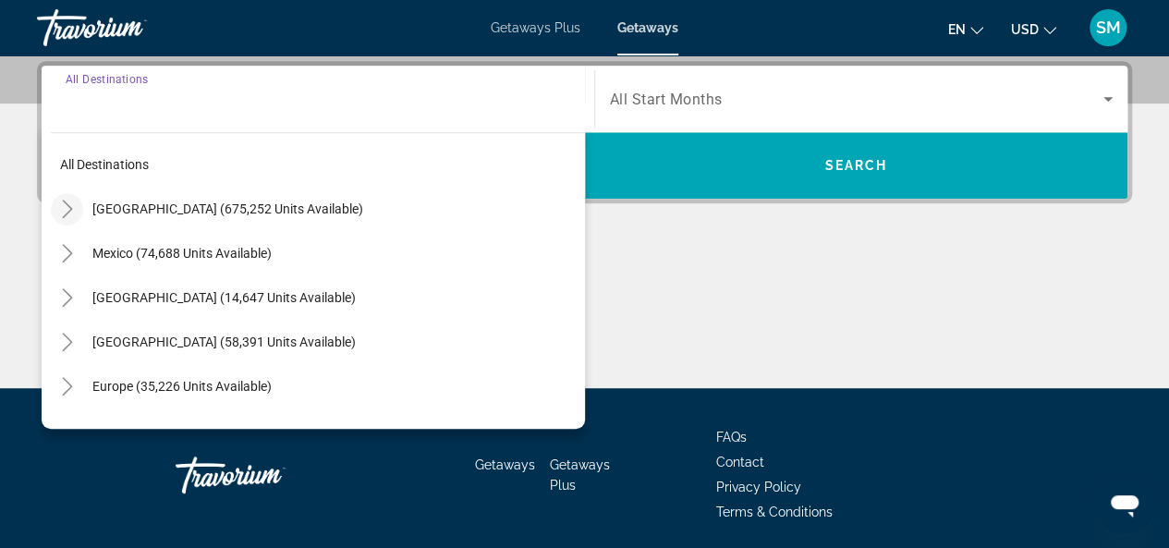
click at [72, 212] on icon "Toggle United States (675,252 units available)" at bounding box center [67, 209] width 18 height 18
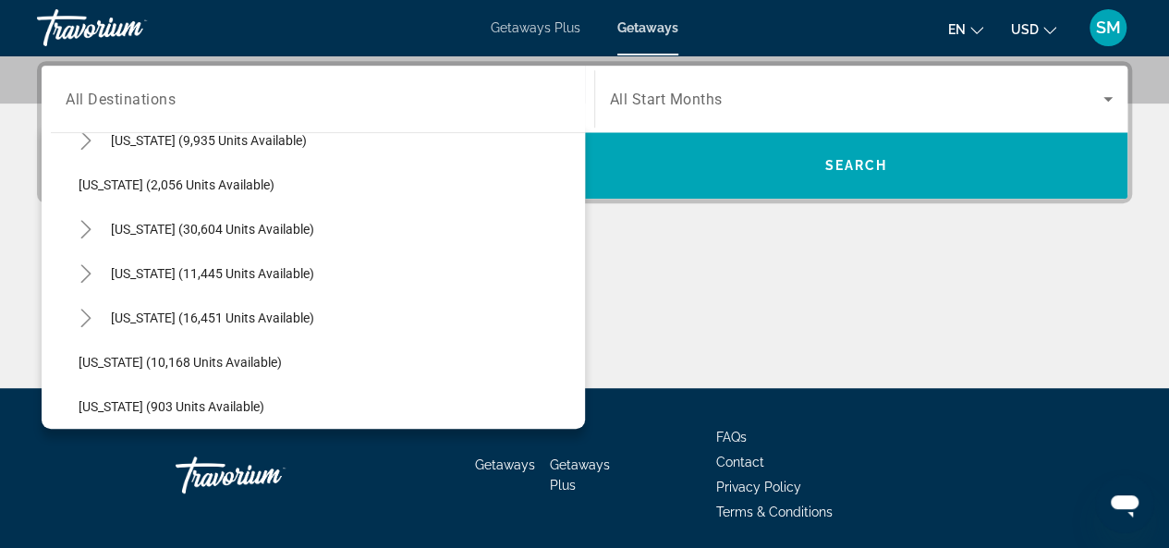
scroll to position [1624, 0]
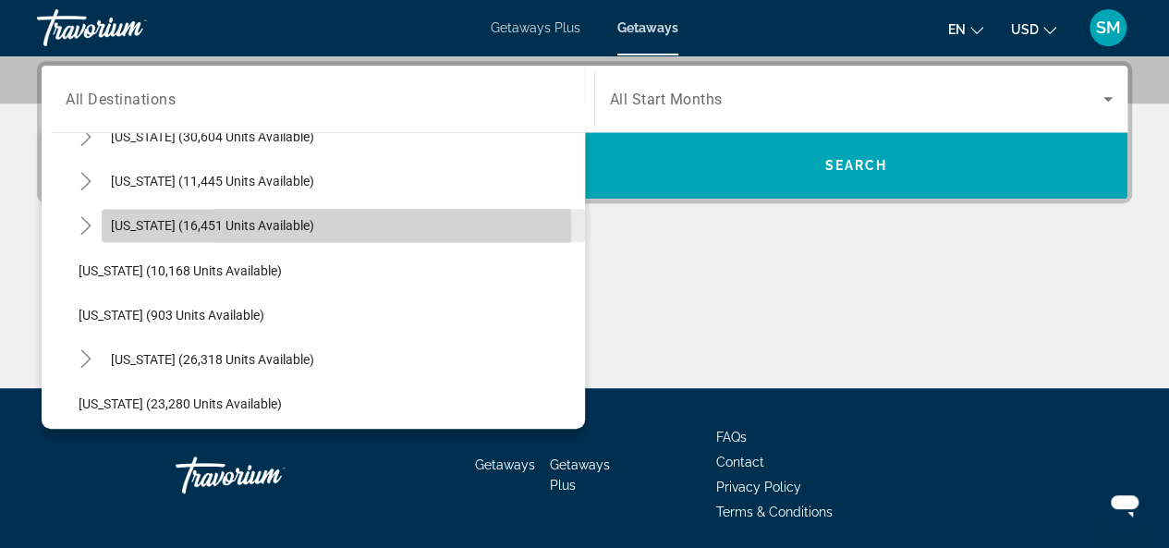
click at [157, 228] on span "[US_STATE] (16,451 units available)" at bounding box center [212, 225] width 203 height 15
type input "**********"
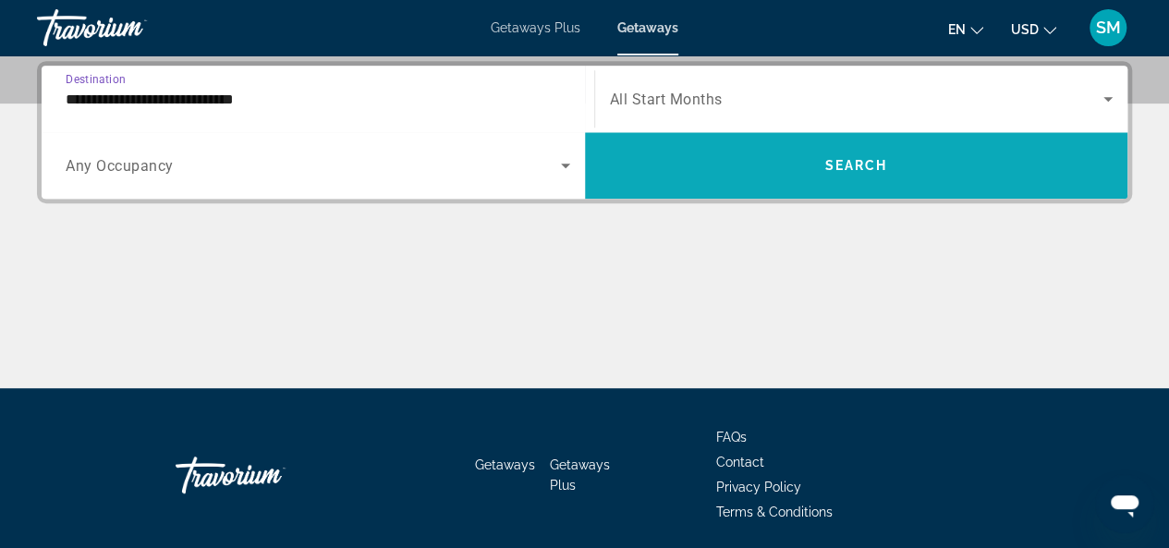
click at [854, 168] on span "Search" at bounding box center [855, 165] width 63 height 15
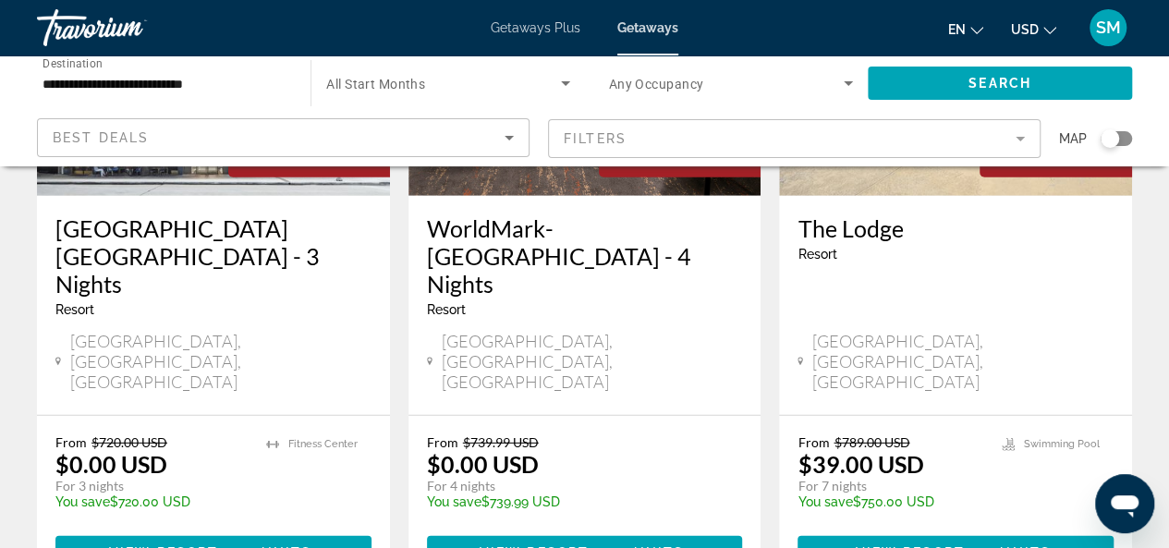
scroll to position [2587, 0]
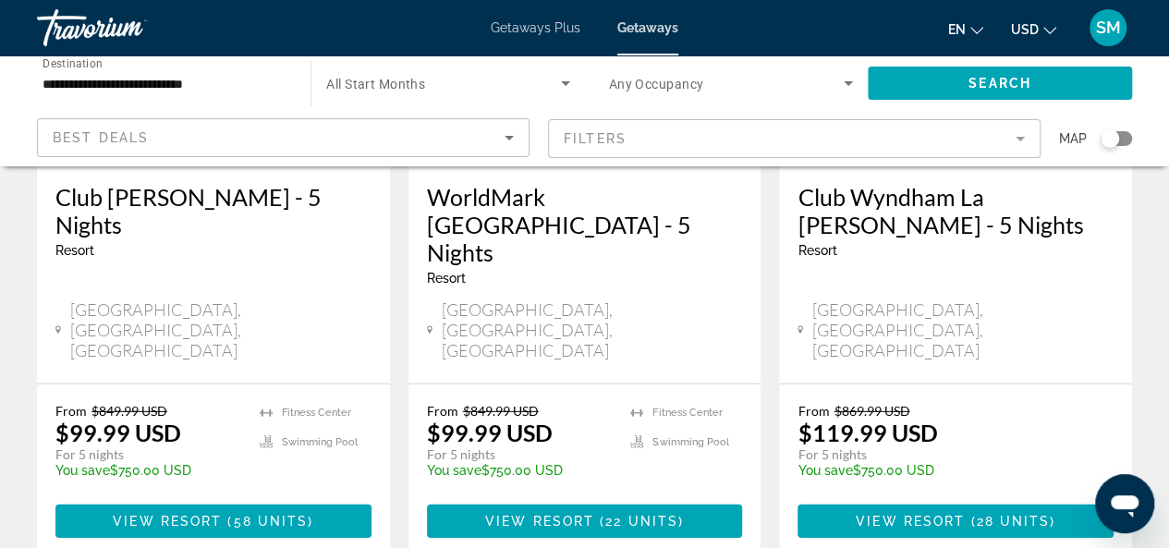
scroll to position [2605, 0]
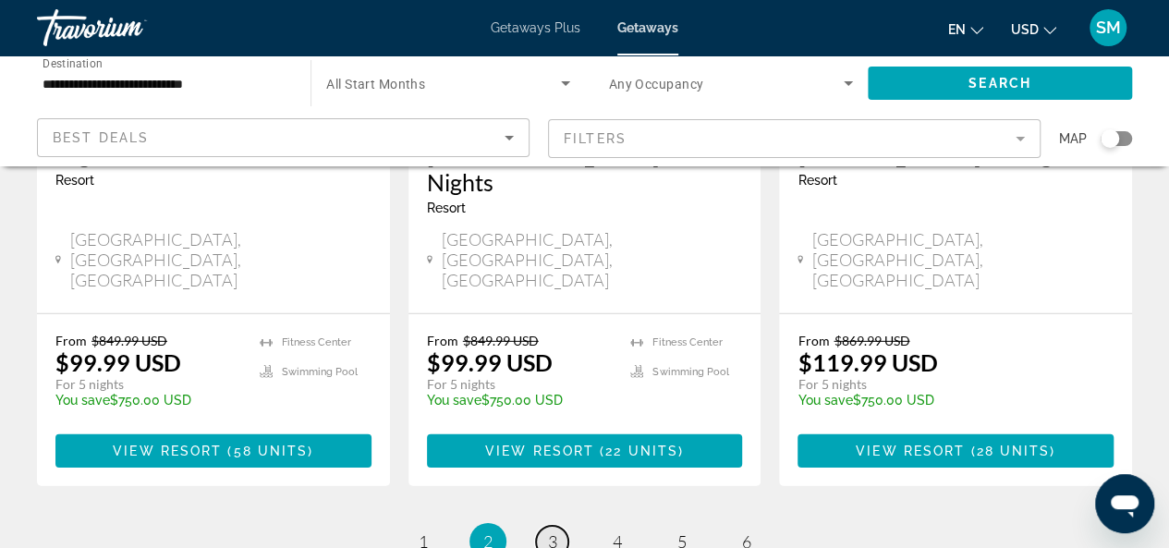
click at [561, 526] on link "page 3" at bounding box center [552, 542] width 32 height 32
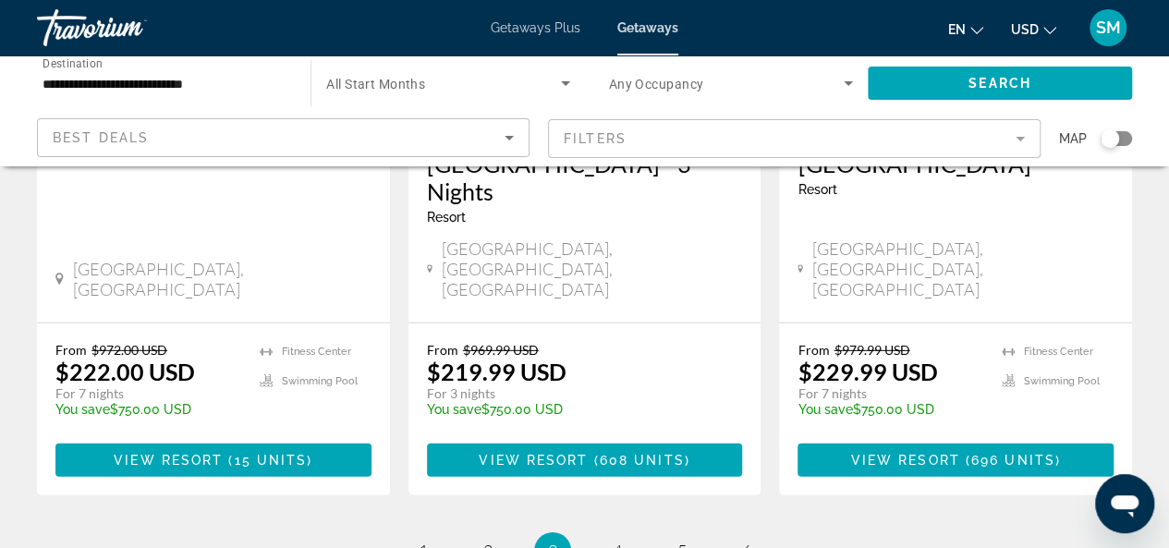
scroll to position [2587, 0]
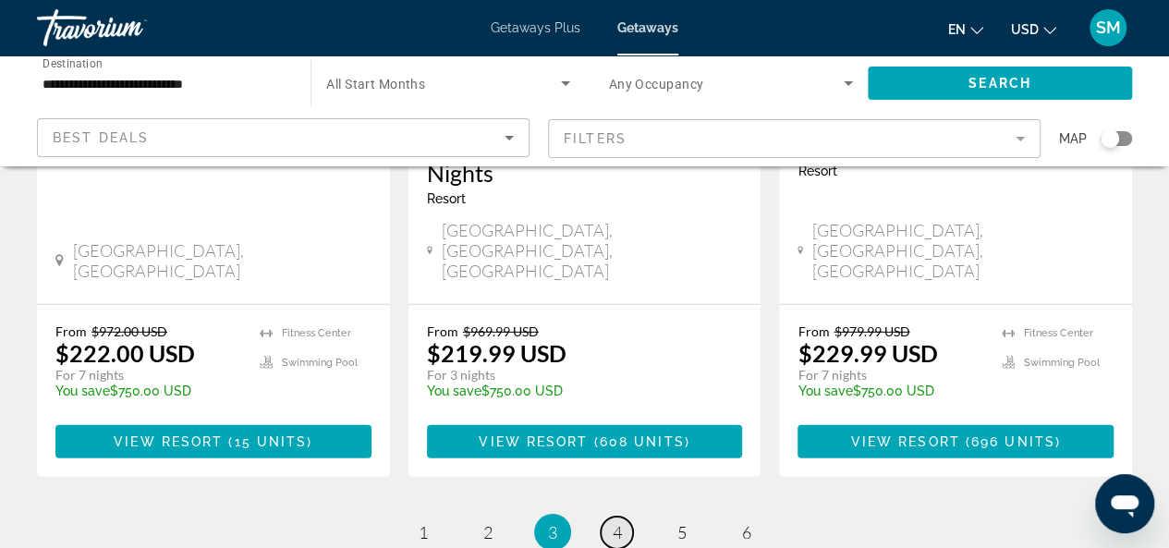
click at [621, 522] on span "4" at bounding box center [616, 532] width 9 height 20
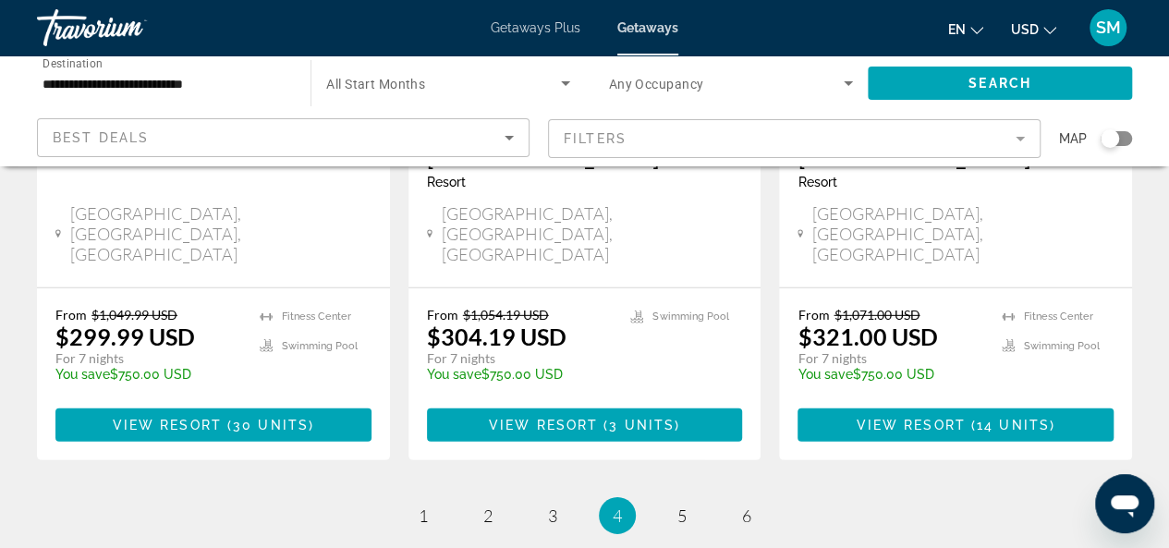
scroll to position [2577, 0]
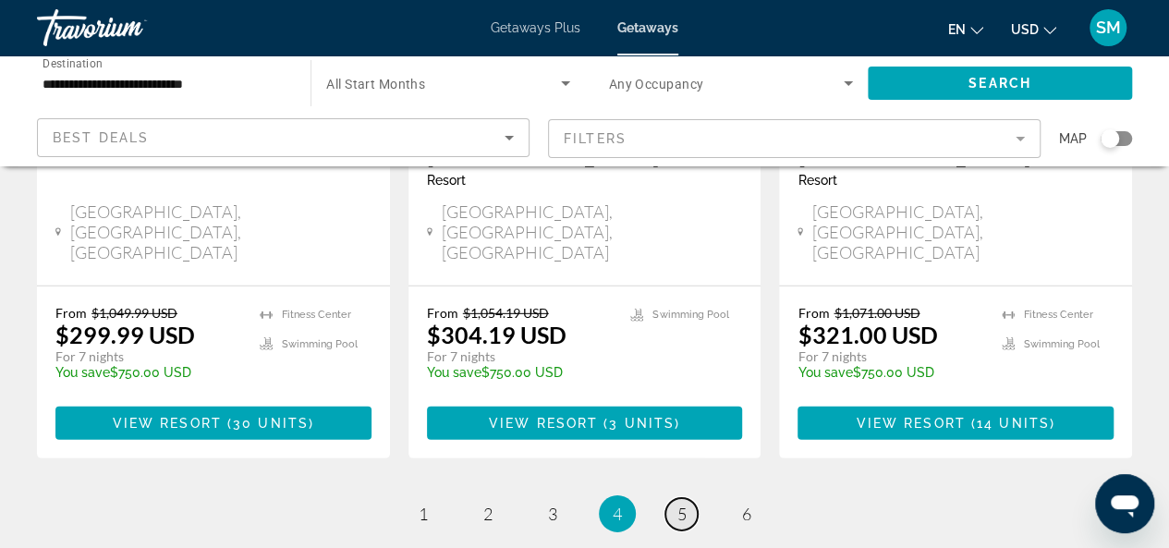
click at [680, 503] on span "5" at bounding box center [681, 513] width 9 height 20
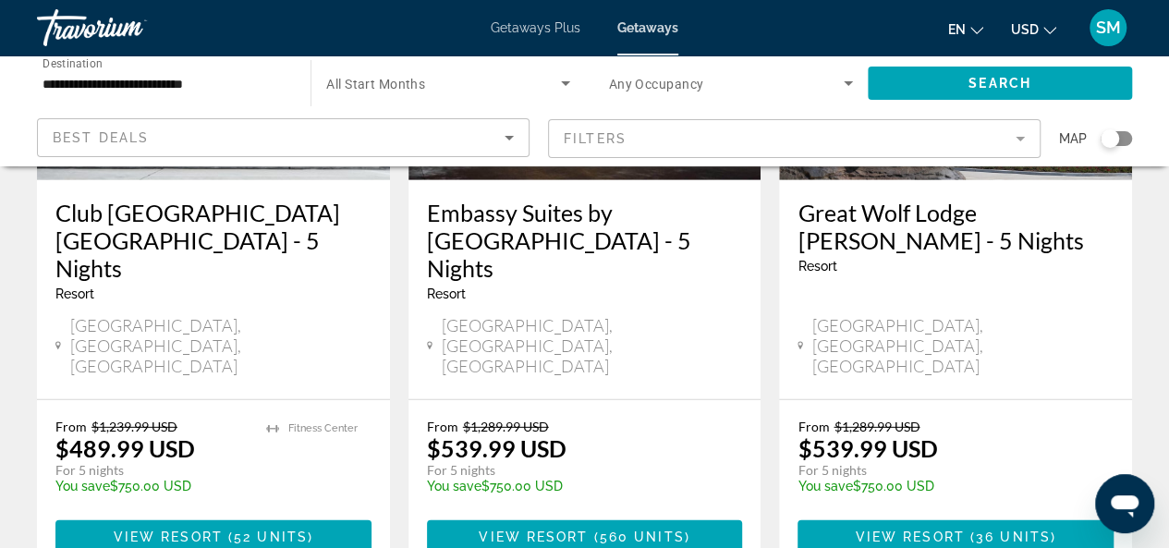
scroll to position [2494, 0]
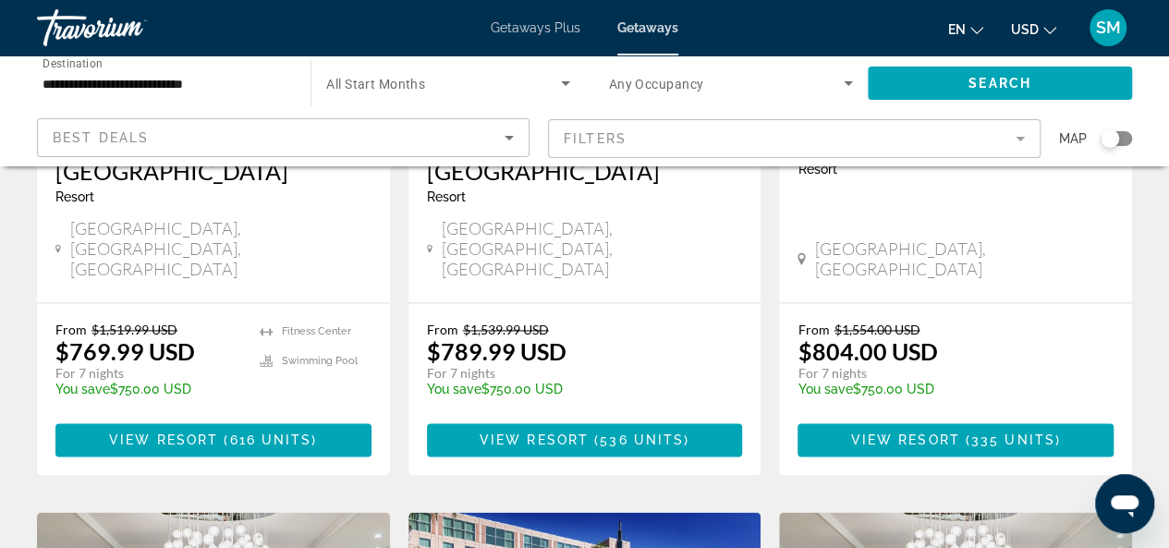
scroll to position [1109, 0]
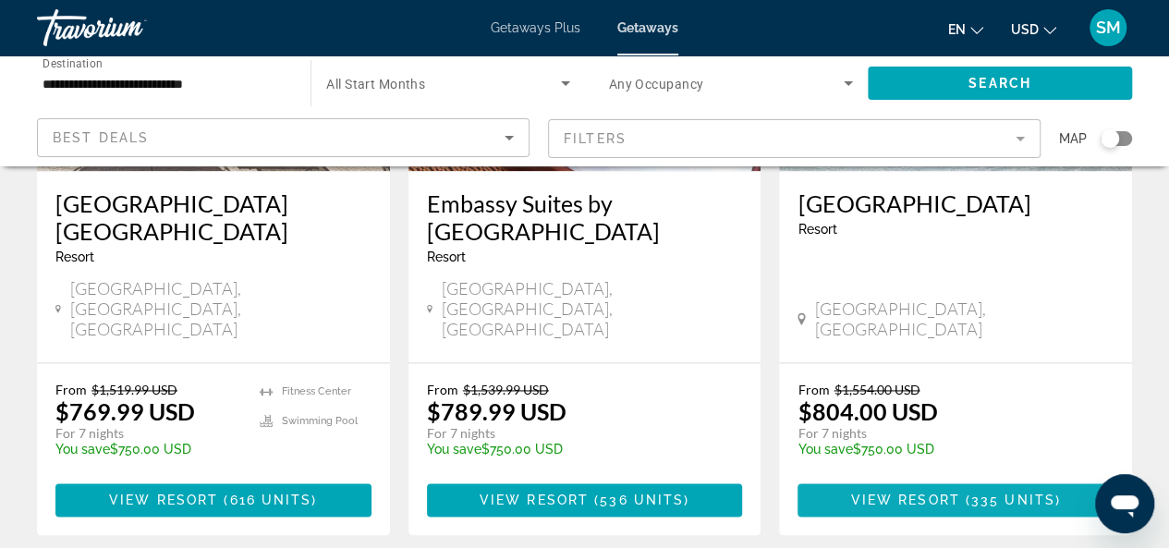
click at [894, 492] on span "View Resort" at bounding box center [904, 499] width 109 height 15
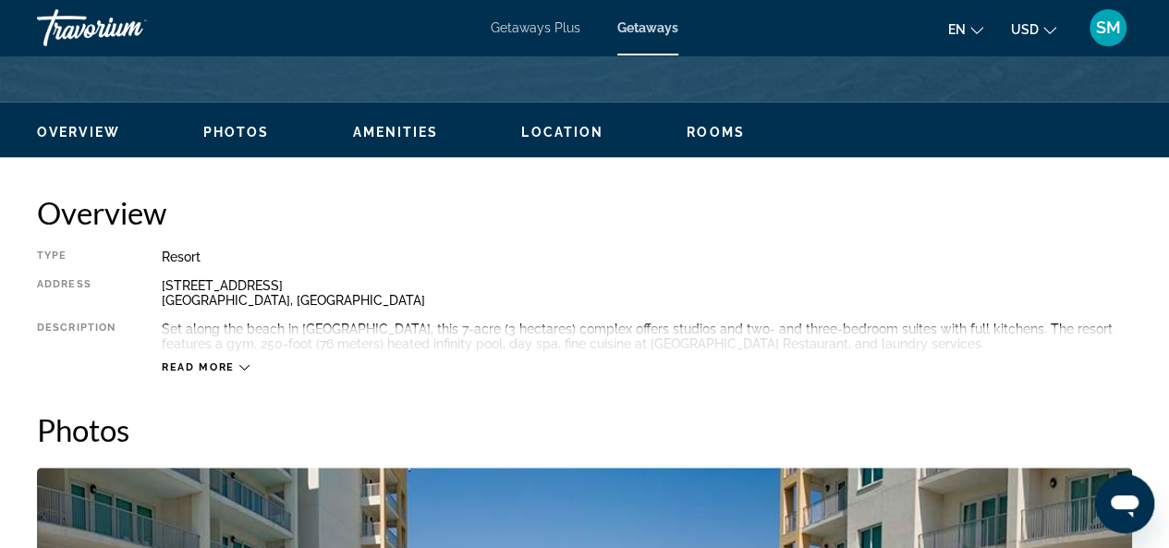
scroll to position [739, 0]
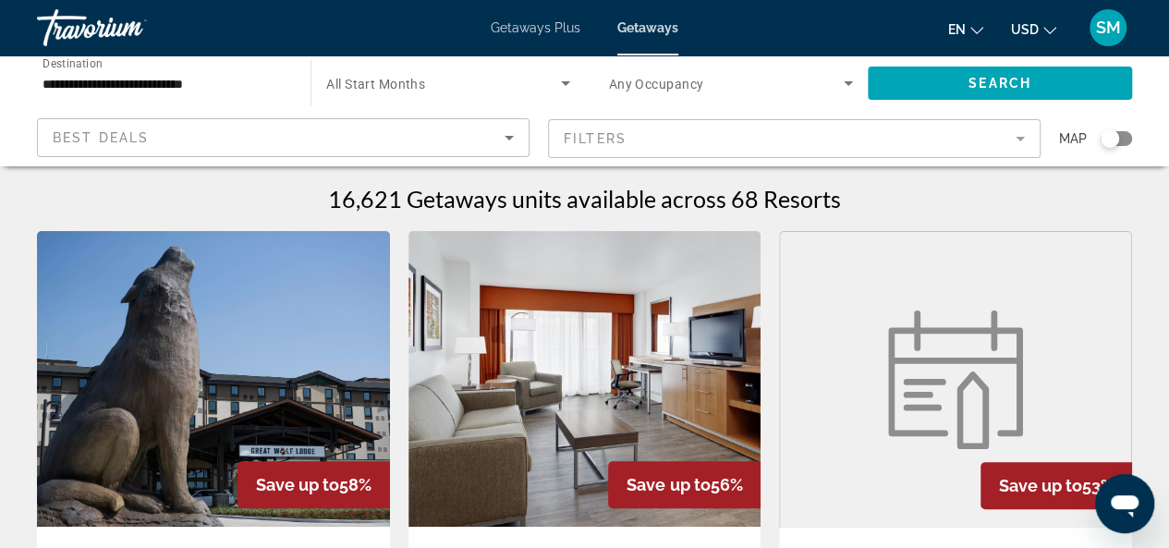
click at [1122, 141] on div "Search widget" at bounding box center [1115, 138] width 31 height 15
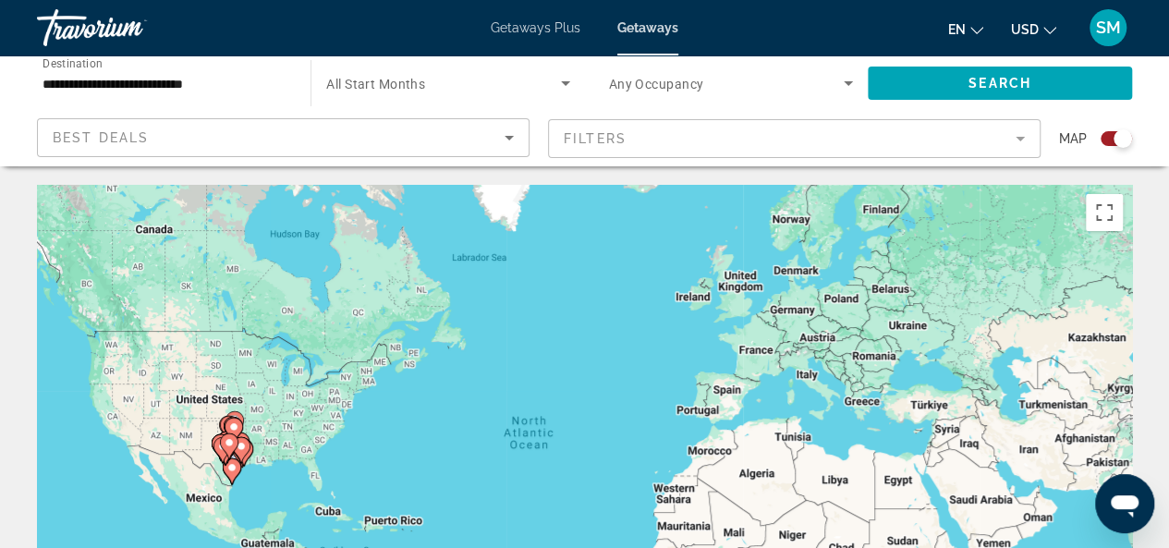
click at [248, 472] on div "To activate drag with keyboard, press Alt + Enter. Once in keyboard drag state,…" at bounding box center [584, 462] width 1095 height 554
click at [223, 475] on gmp-advanced-marker "Main content" at bounding box center [232, 471] width 18 height 28
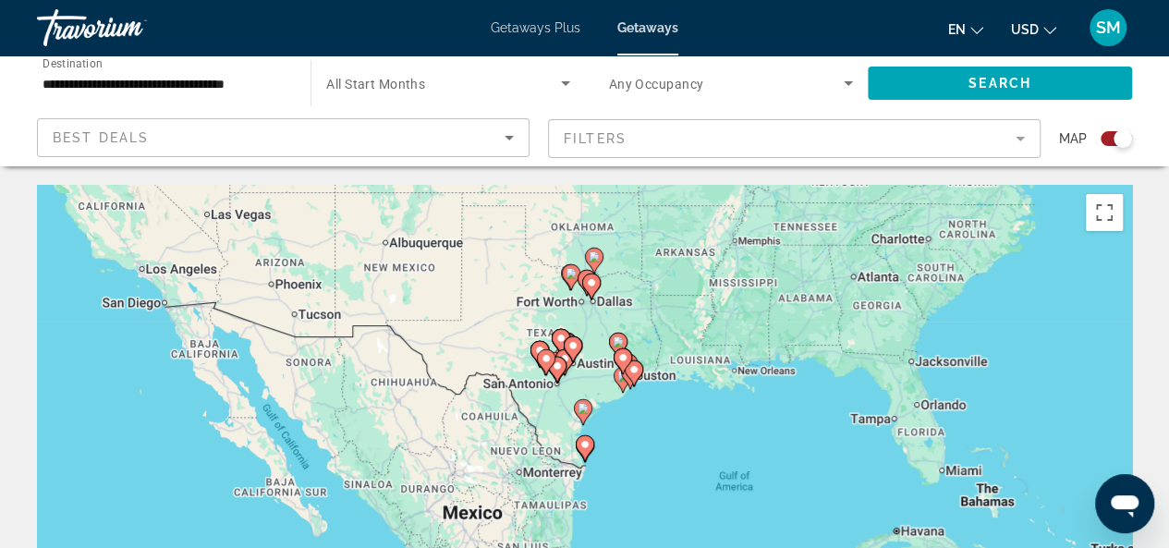
click at [552, 446] on div "To activate drag with keyboard, press Alt + Enter. Once in keyboard drag state,…" at bounding box center [584, 462] width 1095 height 554
click at [602, 266] on div "To activate drag with keyboard, press Alt + Enter. Once in keyboard drag state,…" at bounding box center [584, 462] width 1095 height 554
click at [594, 261] on image "Main content" at bounding box center [593, 256] width 11 height 11
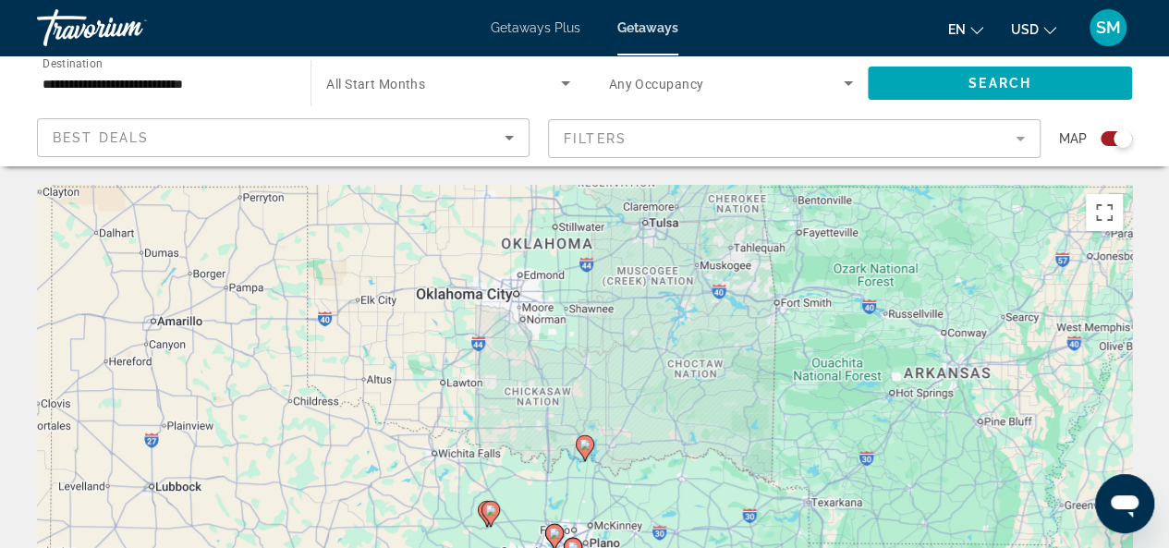
click at [581, 442] on image "Main content" at bounding box center [584, 444] width 11 height 11
type input "**********"
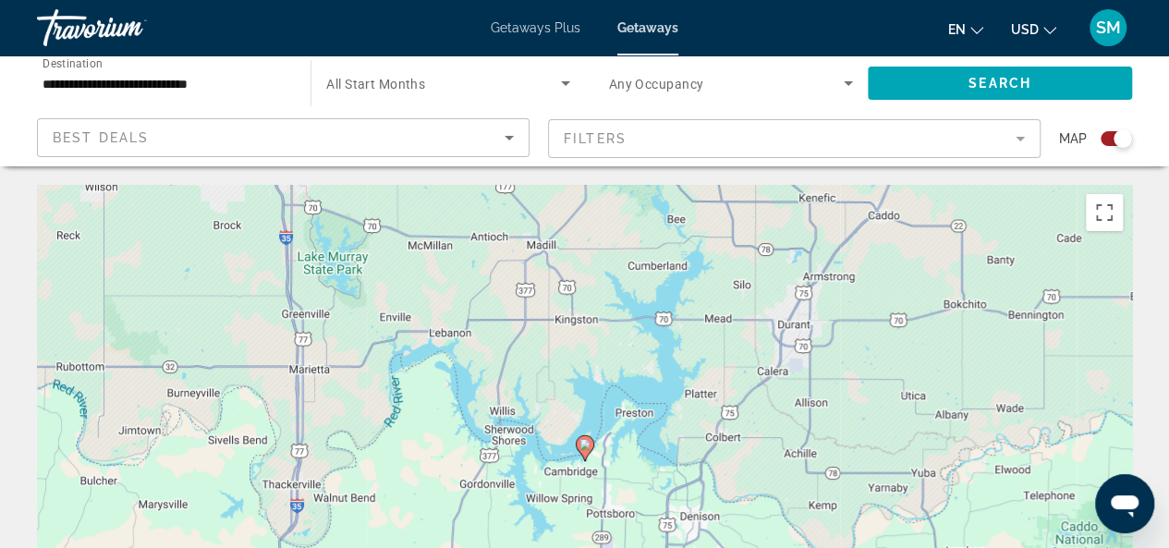
click at [584, 450] on icon "Main content" at bounding box center [584, 448] width 17 height 24
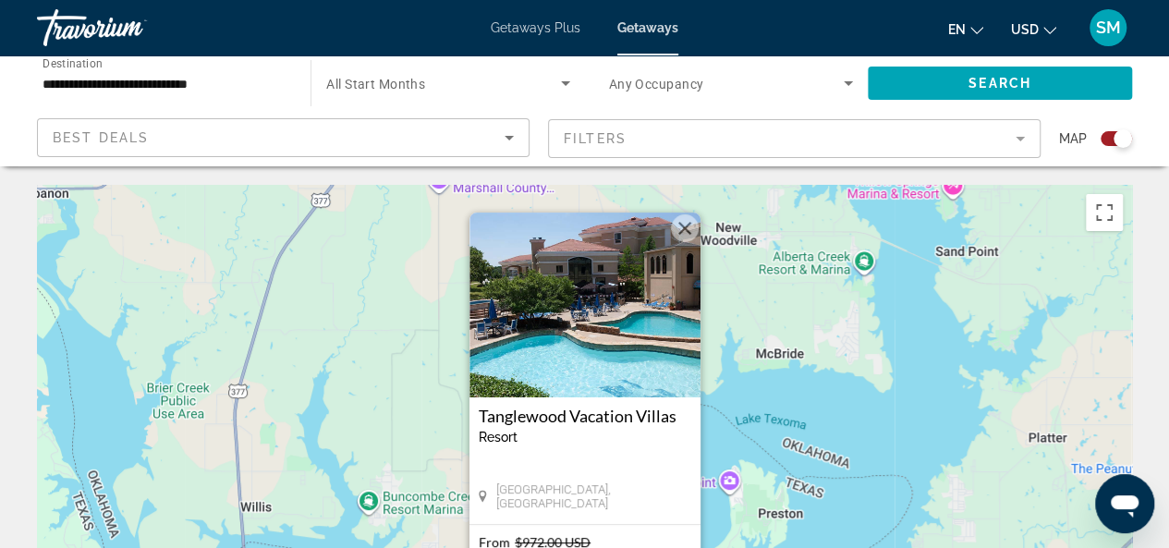
click at [640, 394] on img "Main content" at bounding box center [584, 304] width 231 height 185
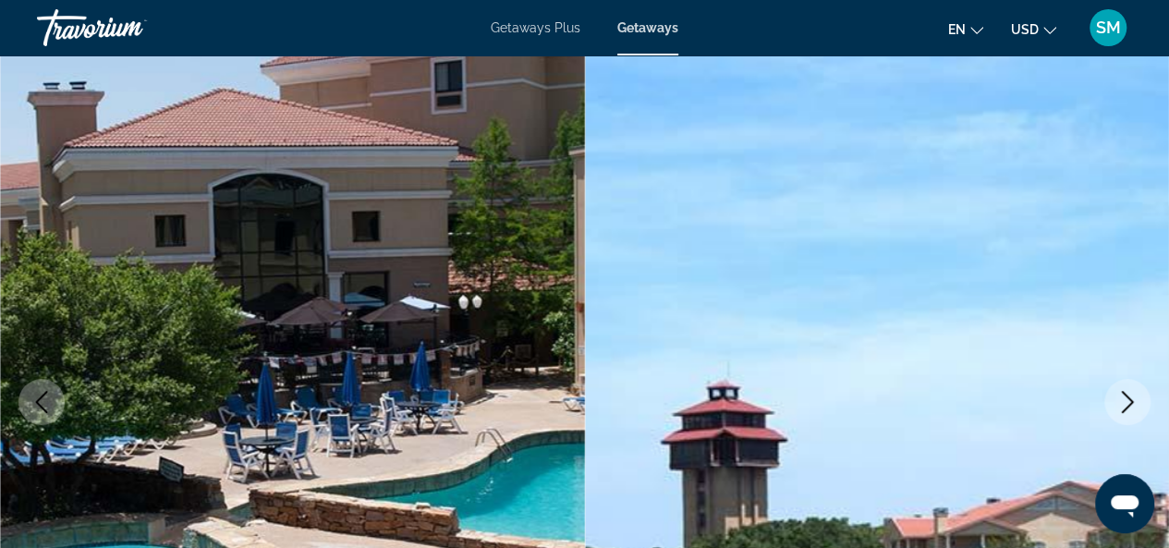
scroll to position [277, 0]
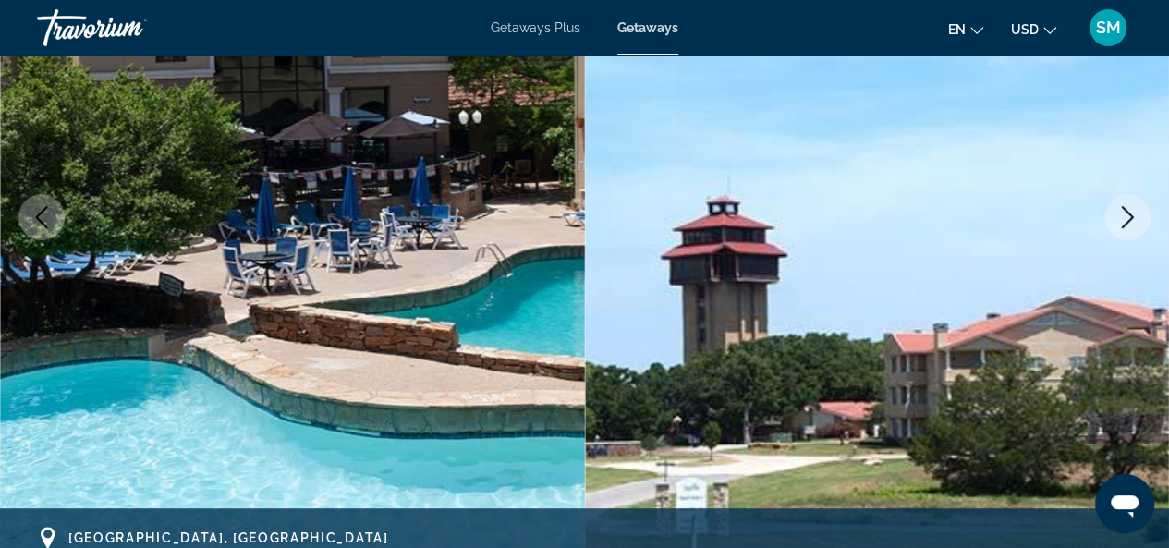
click at [1126, 220] on icon "Next image" at bounding box center [1127, 217] width 22 height 22
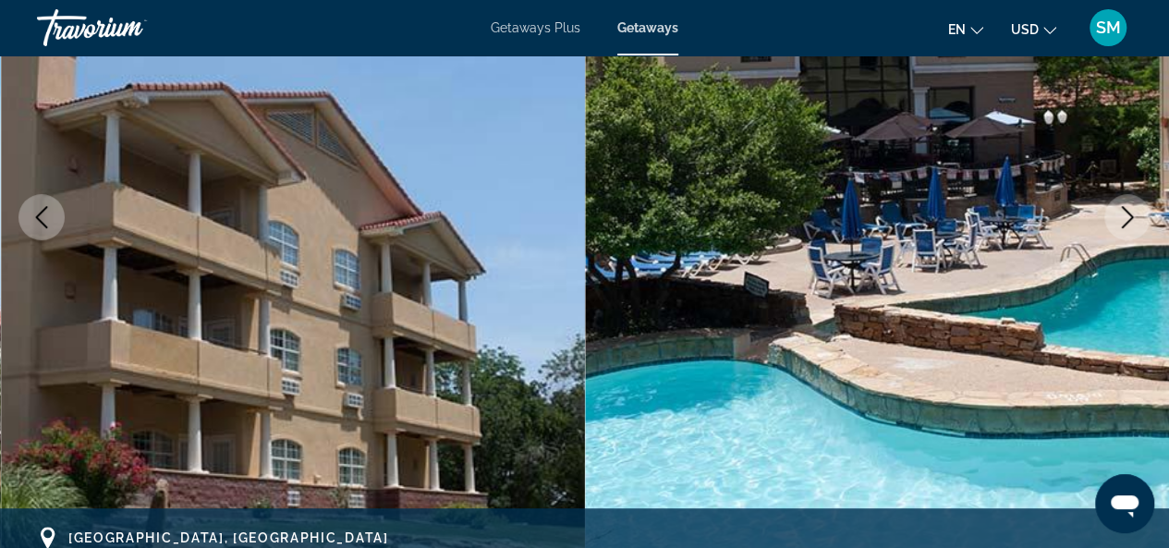
click at [1126, 220] on icon "Next image" at bounding box center [1127, 217] width 22 height 22
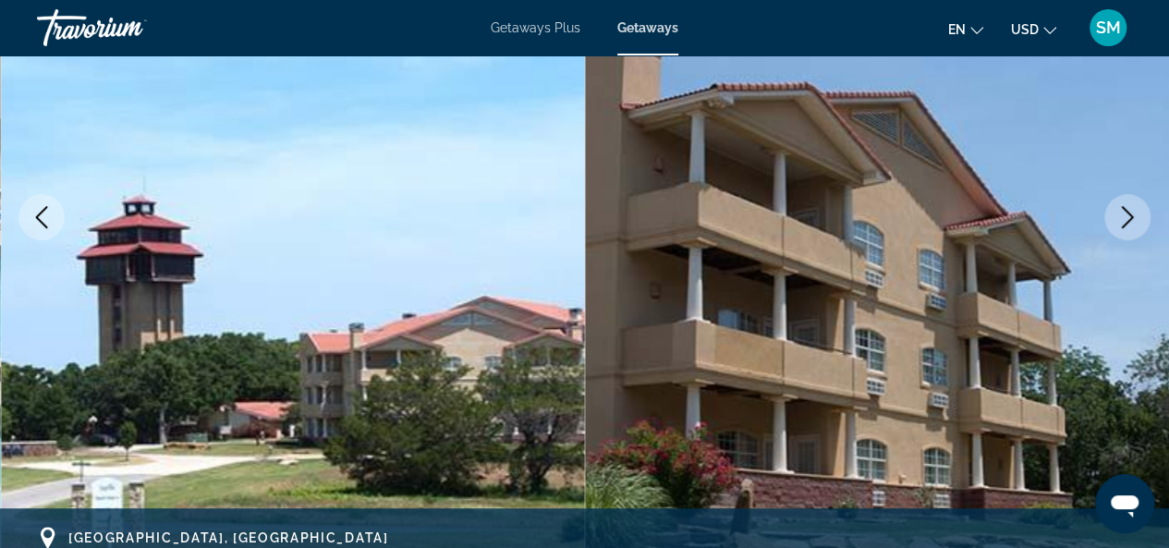
click at [1126, 220] on icon "Next image" at bounding box center [1127, 217] width 22 height 22
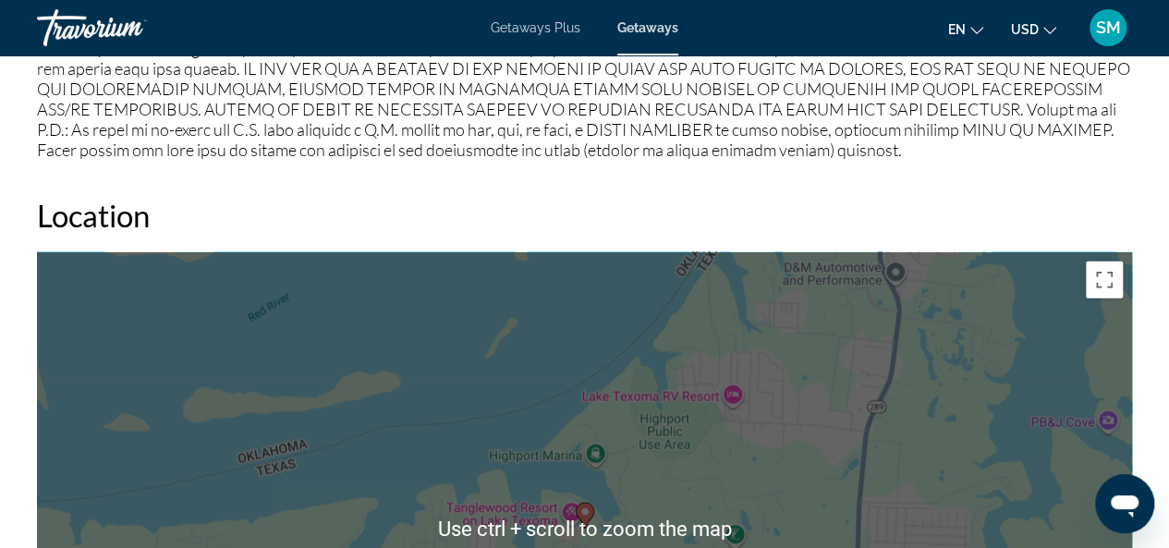
scroll to position [2309, 0]
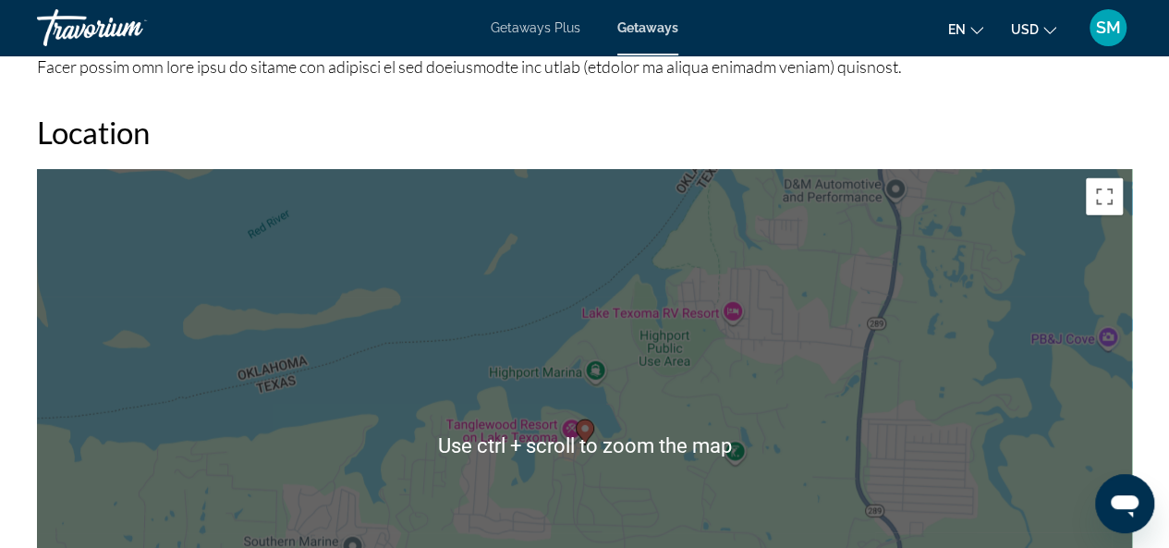
click at [423, 309] on div "To activate drag with keyboard, press Alt + Enter. Once in keyboard drag state,…" at bounding box center [584, 446] width 1095 height 554
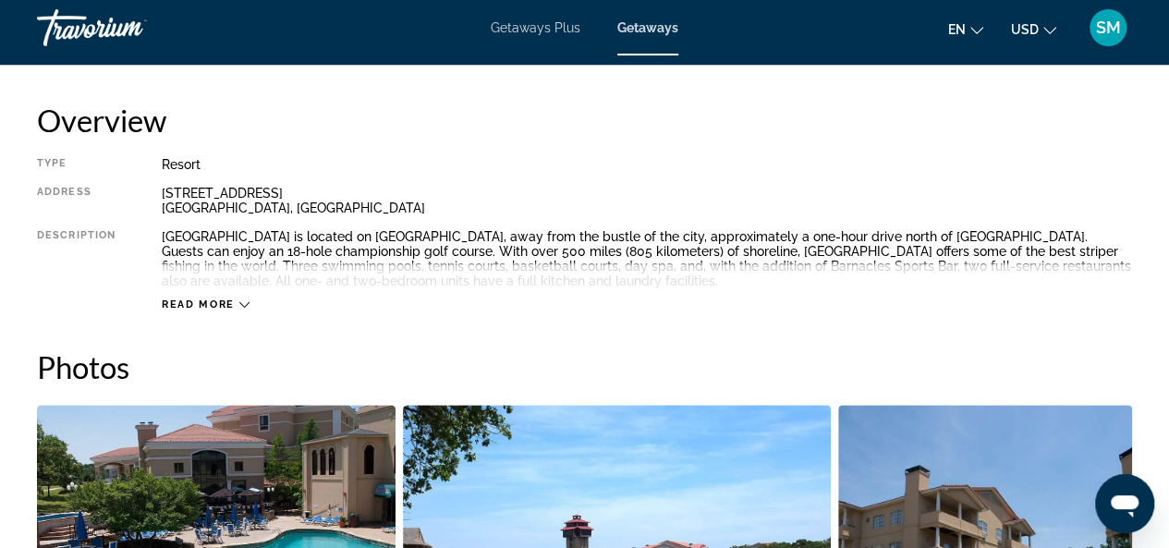
scroll to position [739, 0]
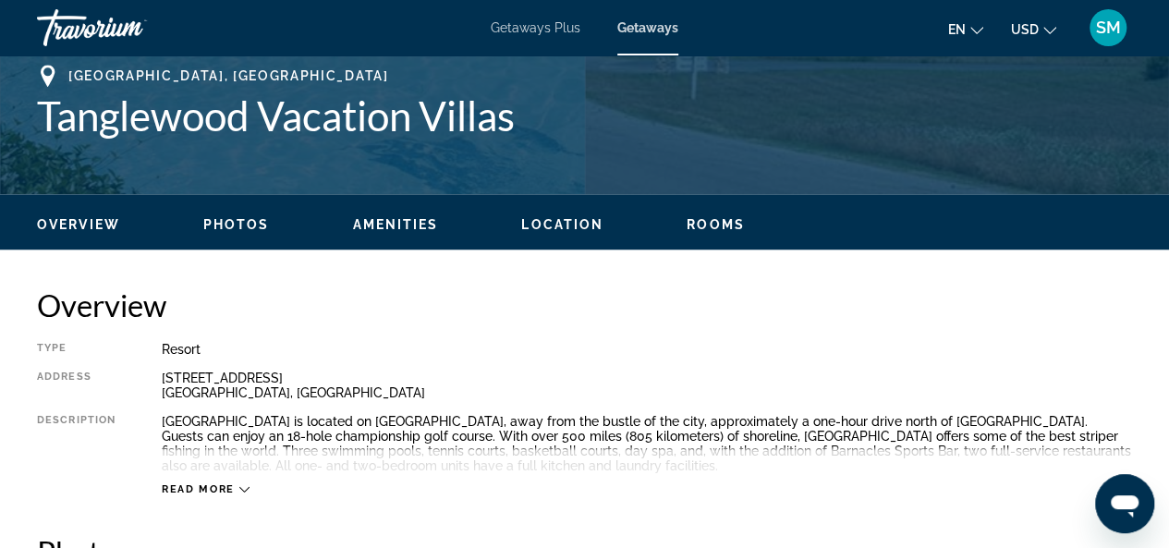
click at [620, 224] on ul "Overview Photos Amenities Location Rooms Search" at bounding box center [584, 222] width 1095 height 20
click at [620, 223] on ul "Overview Photos Amenities Location Rooms Search" at bounding box center [584, 222] width 1095 height 20
